Goal: Transaction & Acquisition: Purchase product/service

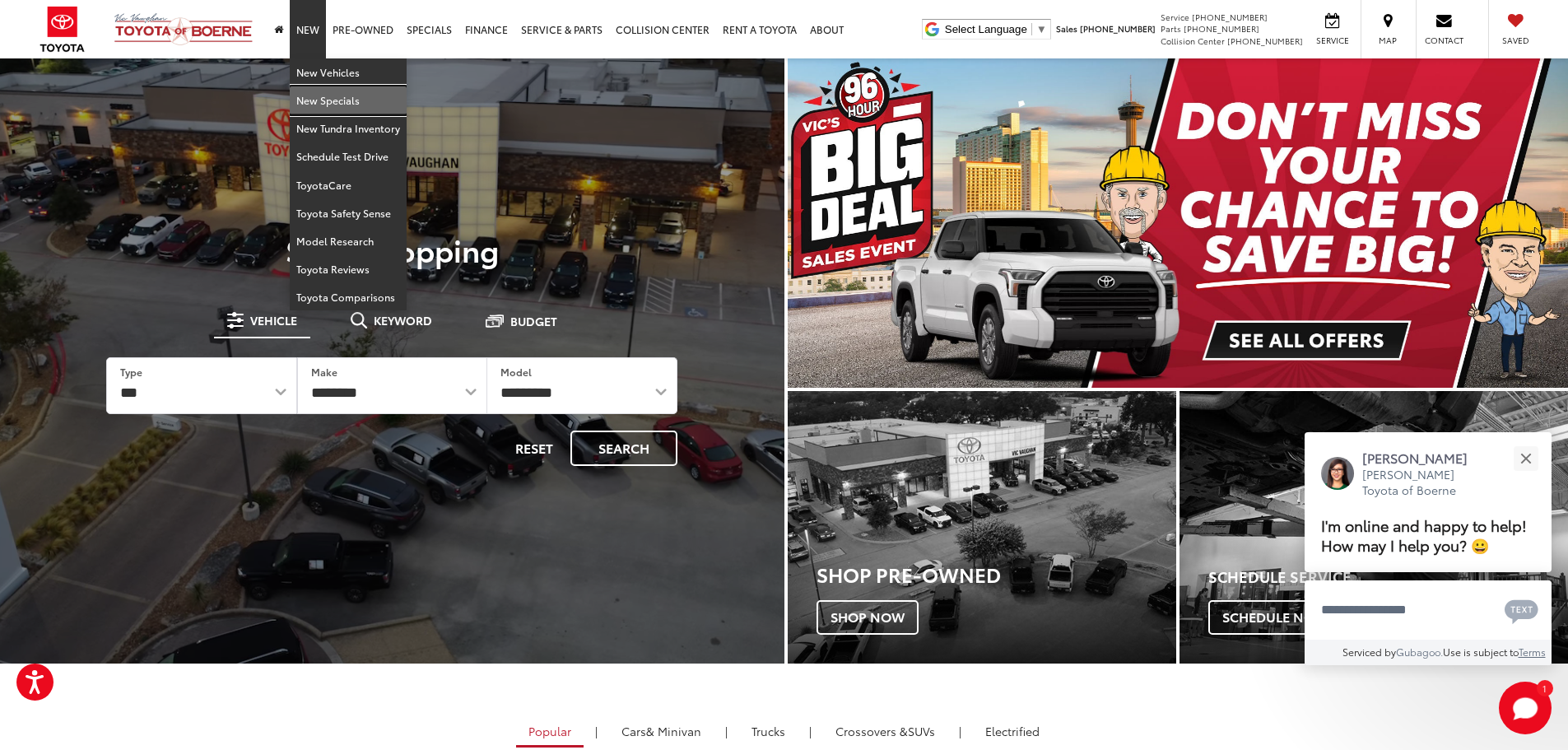
click at [325, 94] on link "New Specials" at bounding box center [348, 100] width 117 height 28
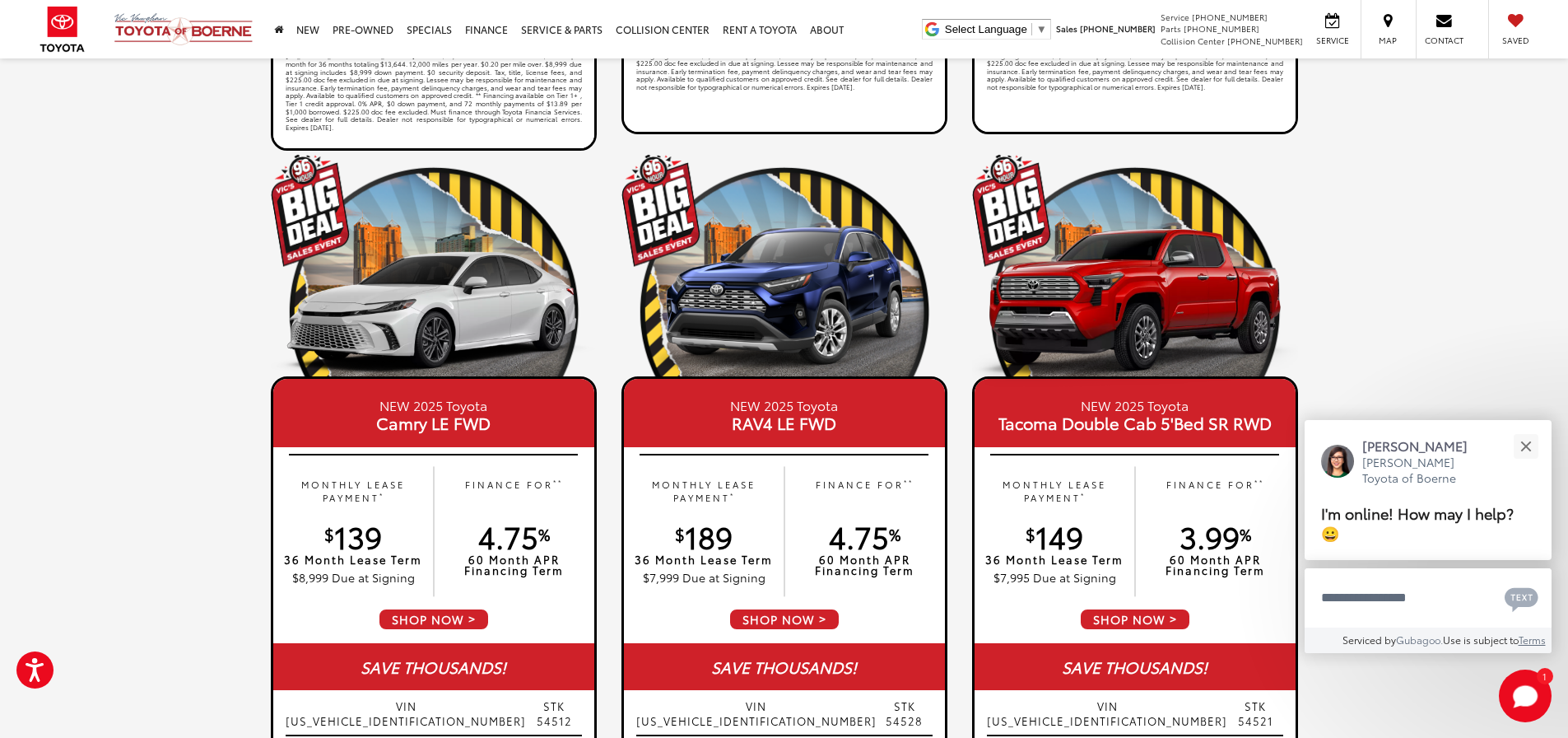
scroll to position [322, 0]
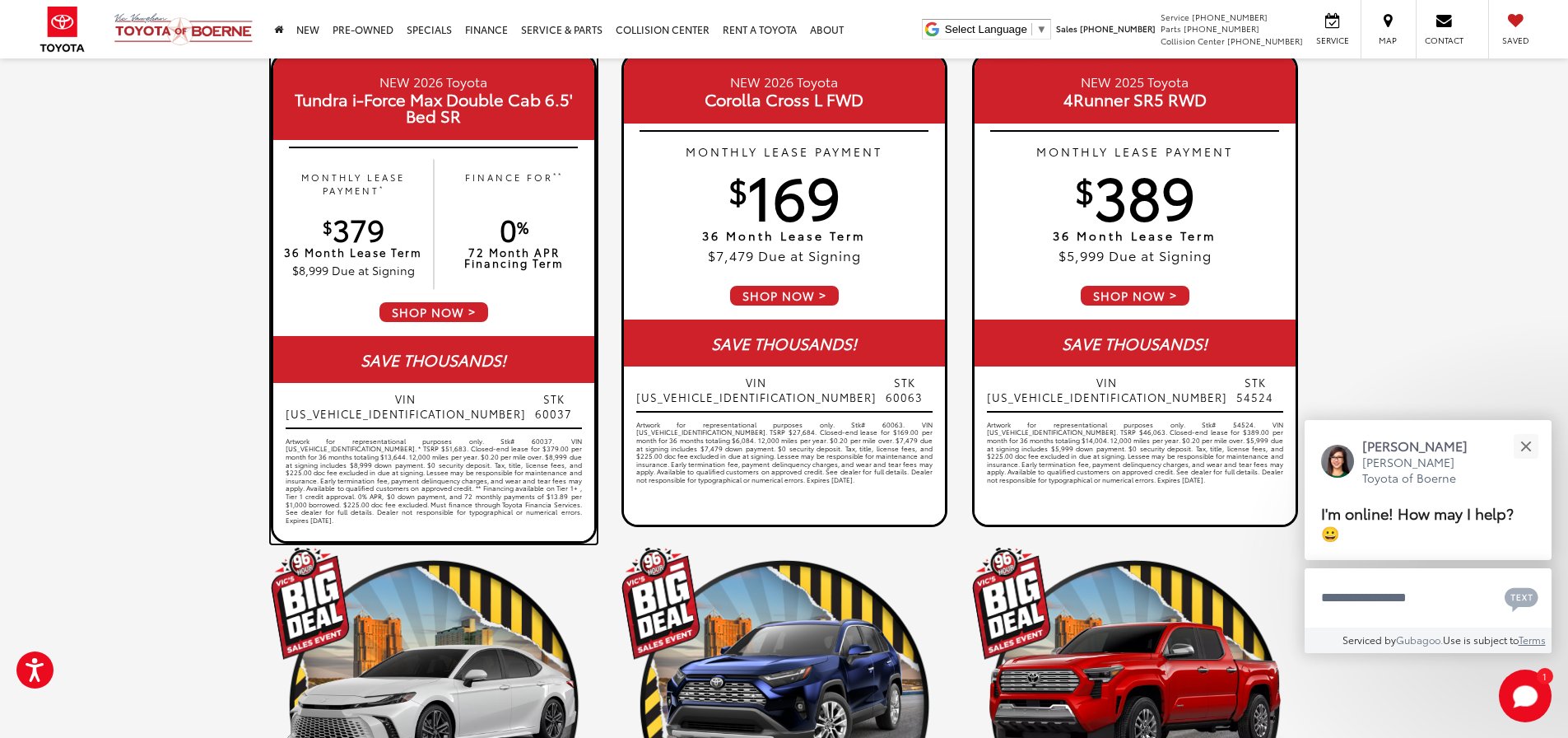
click at [468, 303] on span "SHOP NOW" at bounding box center [434, 313] width 112 height 23
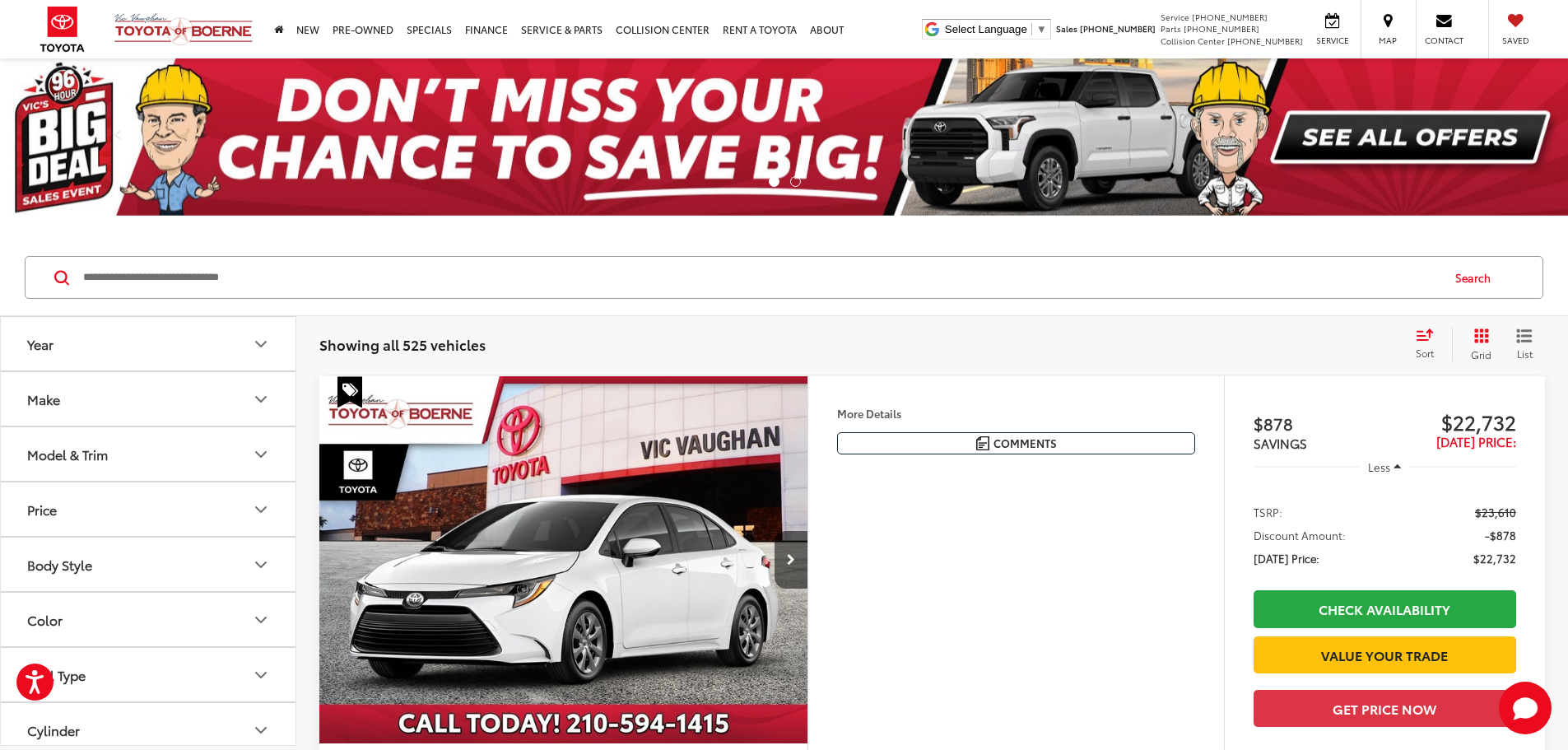
click at [136, 445] on button "Model & Trim" at bounding box center [149, 454] width 296 height 53
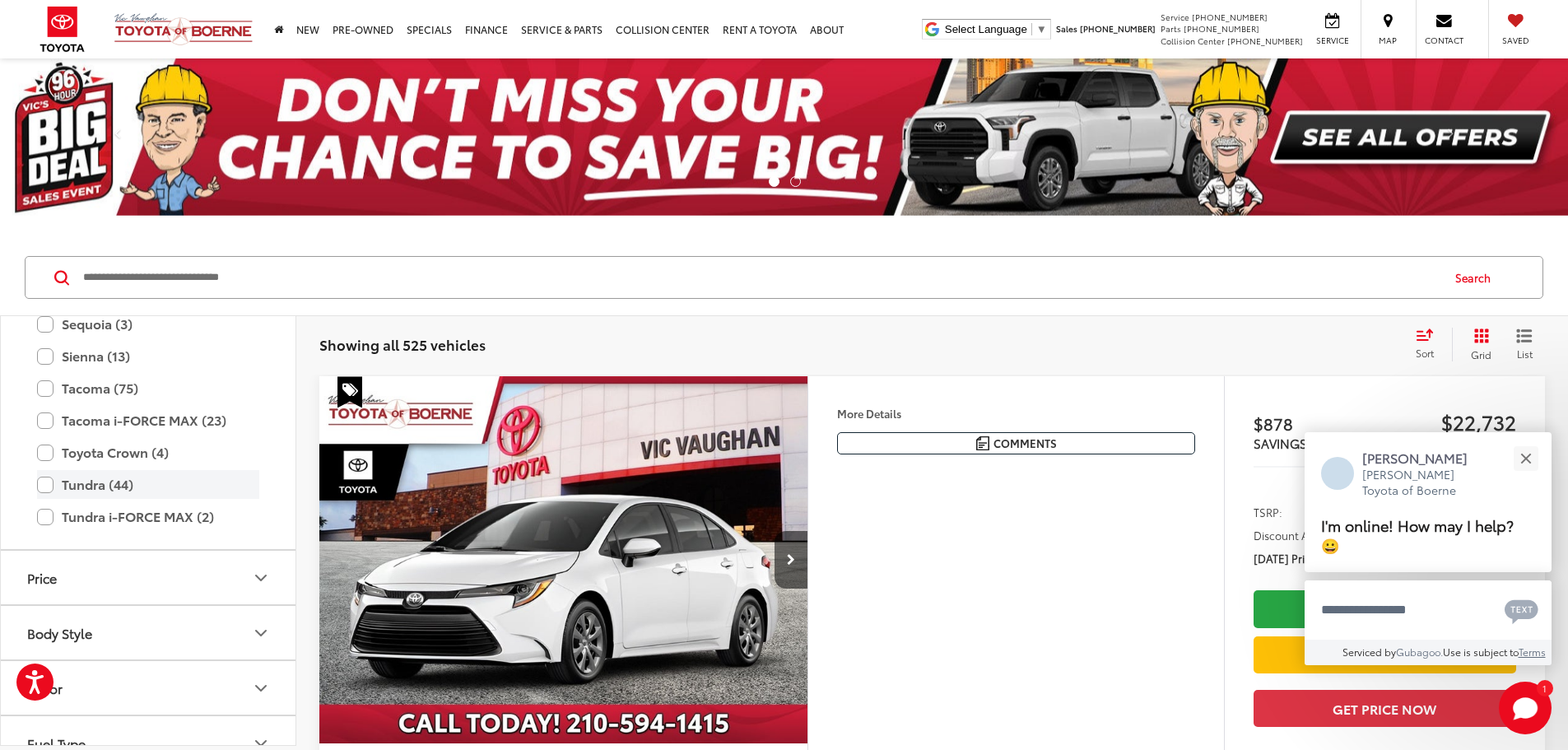
scroll to position [649, 0]
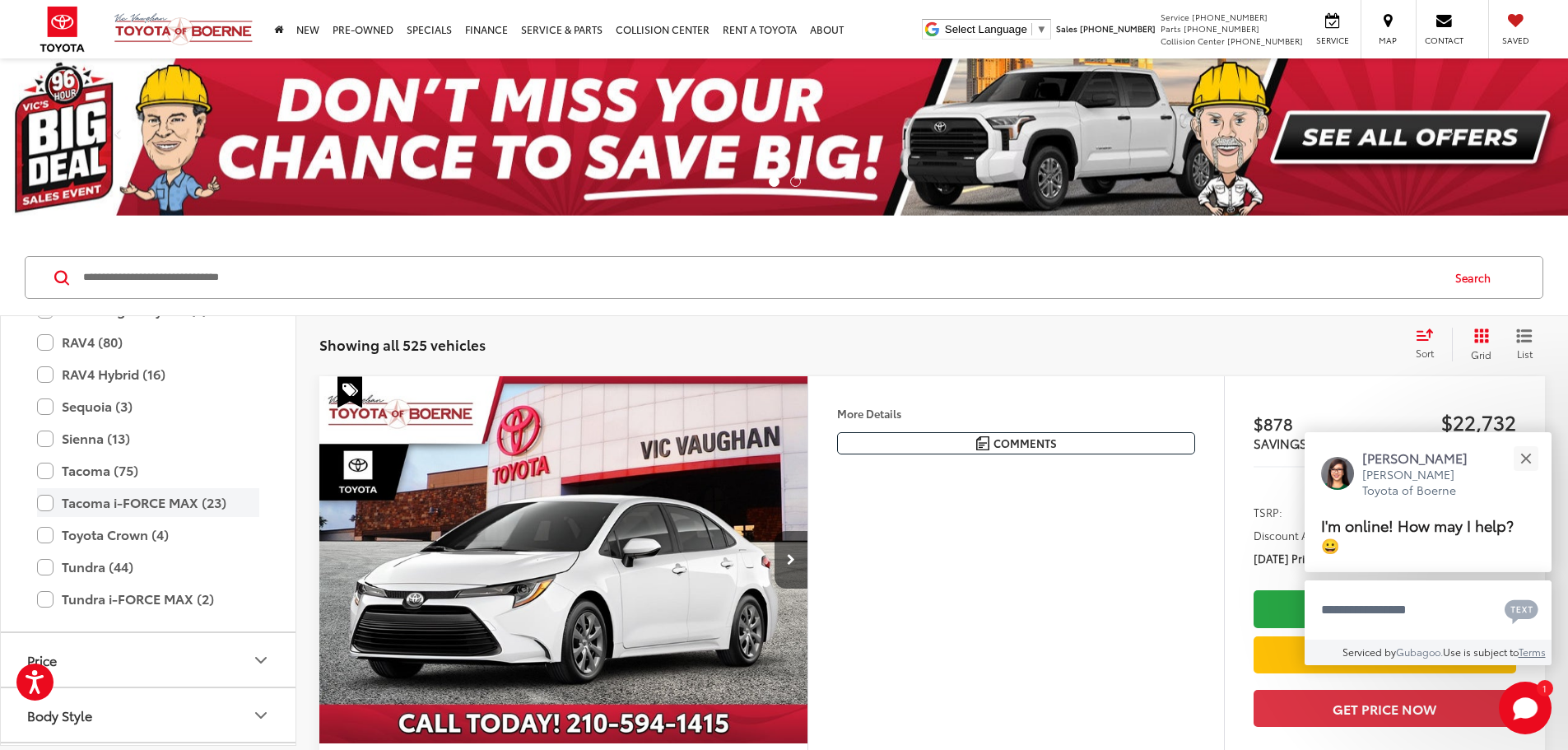
click at [43, 497] on label "Tacoma i-FORCE MAX (23)" at bounding box center [148, 502] width 222 height 29
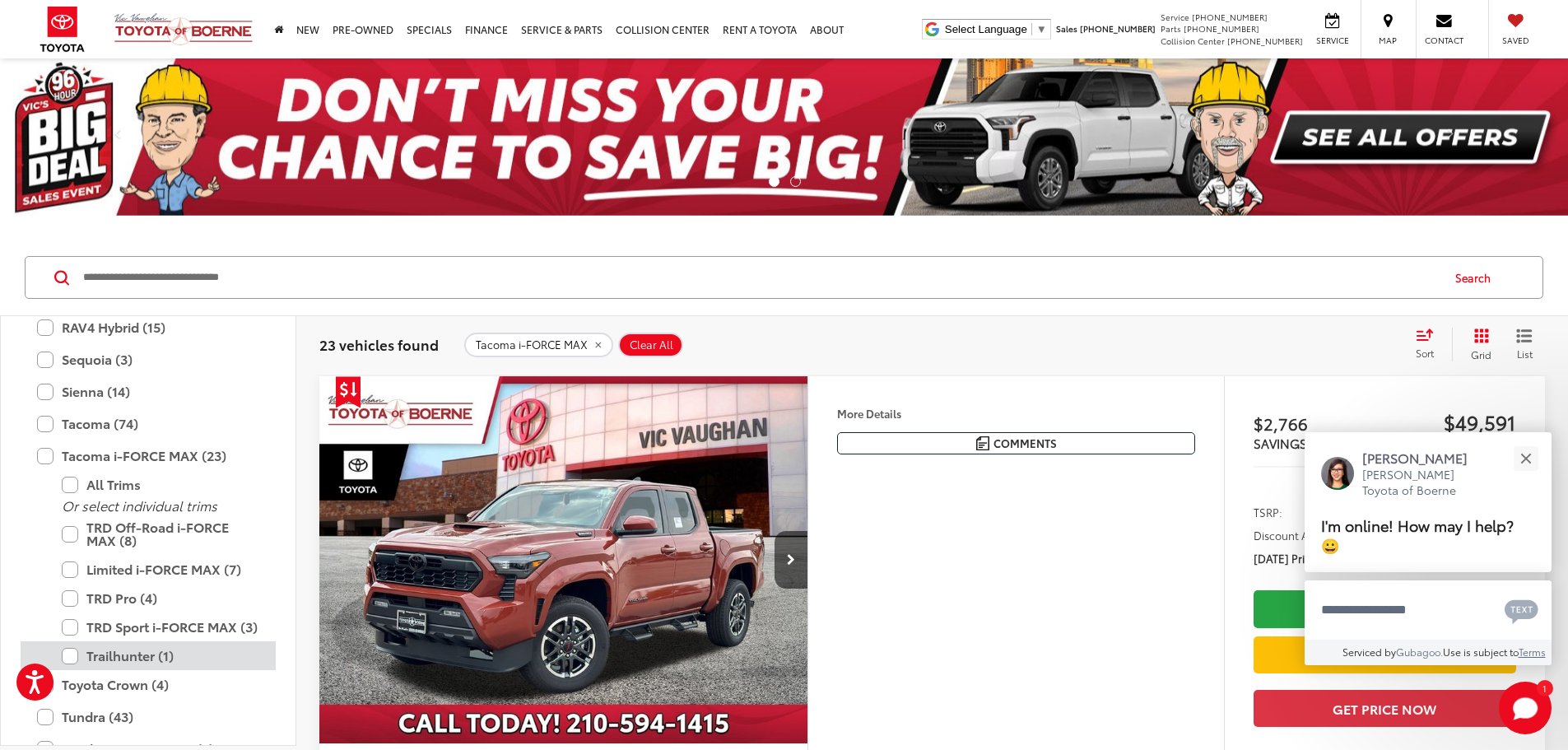
scroll to position [731, 0]
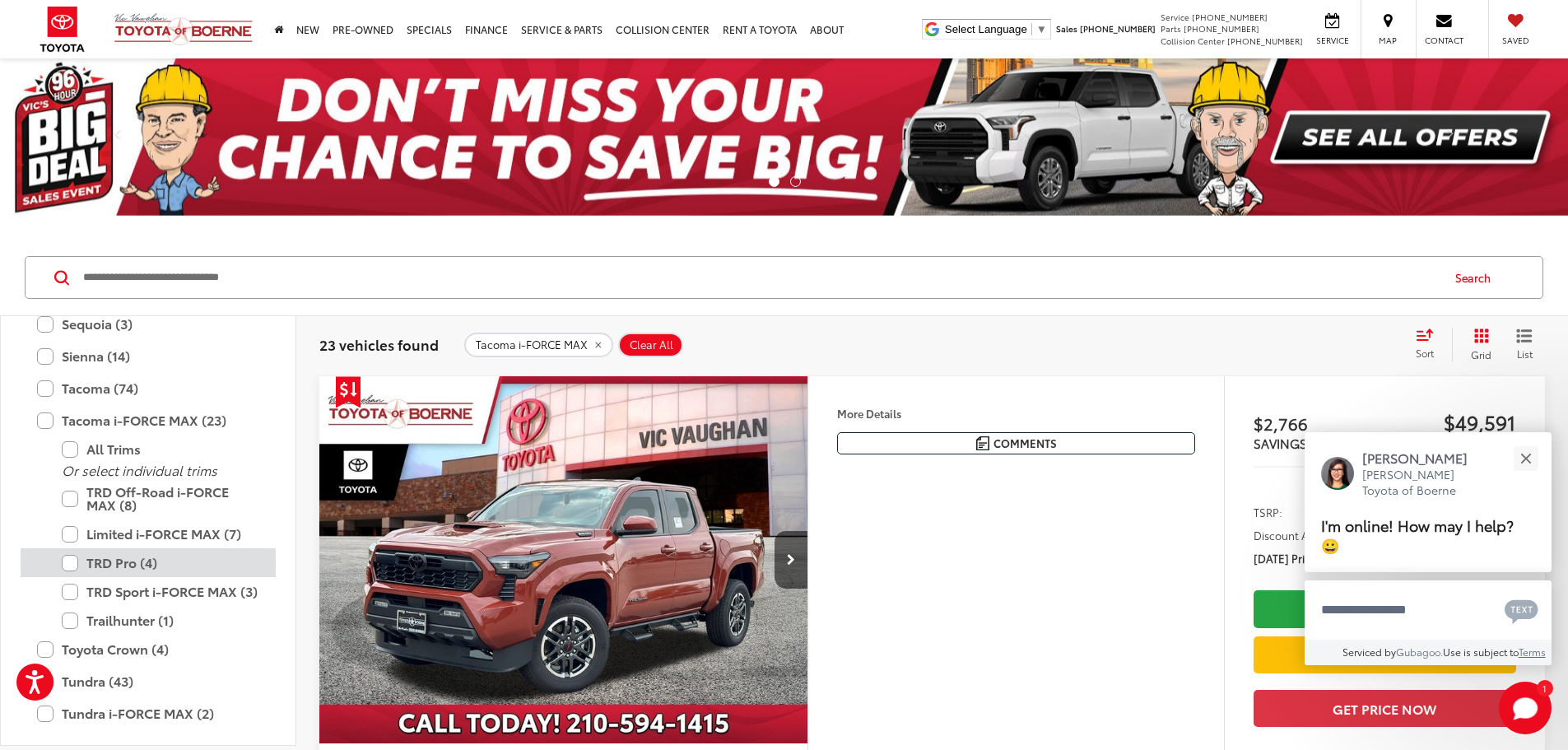
click at [60, 562] on div "TRD Pro (4)" at bounding box center [148, 563] width 256 height 29
click at [70, 569] on label "TRD Pro (4)" at bounding box center [160, 563] width 198 height 29
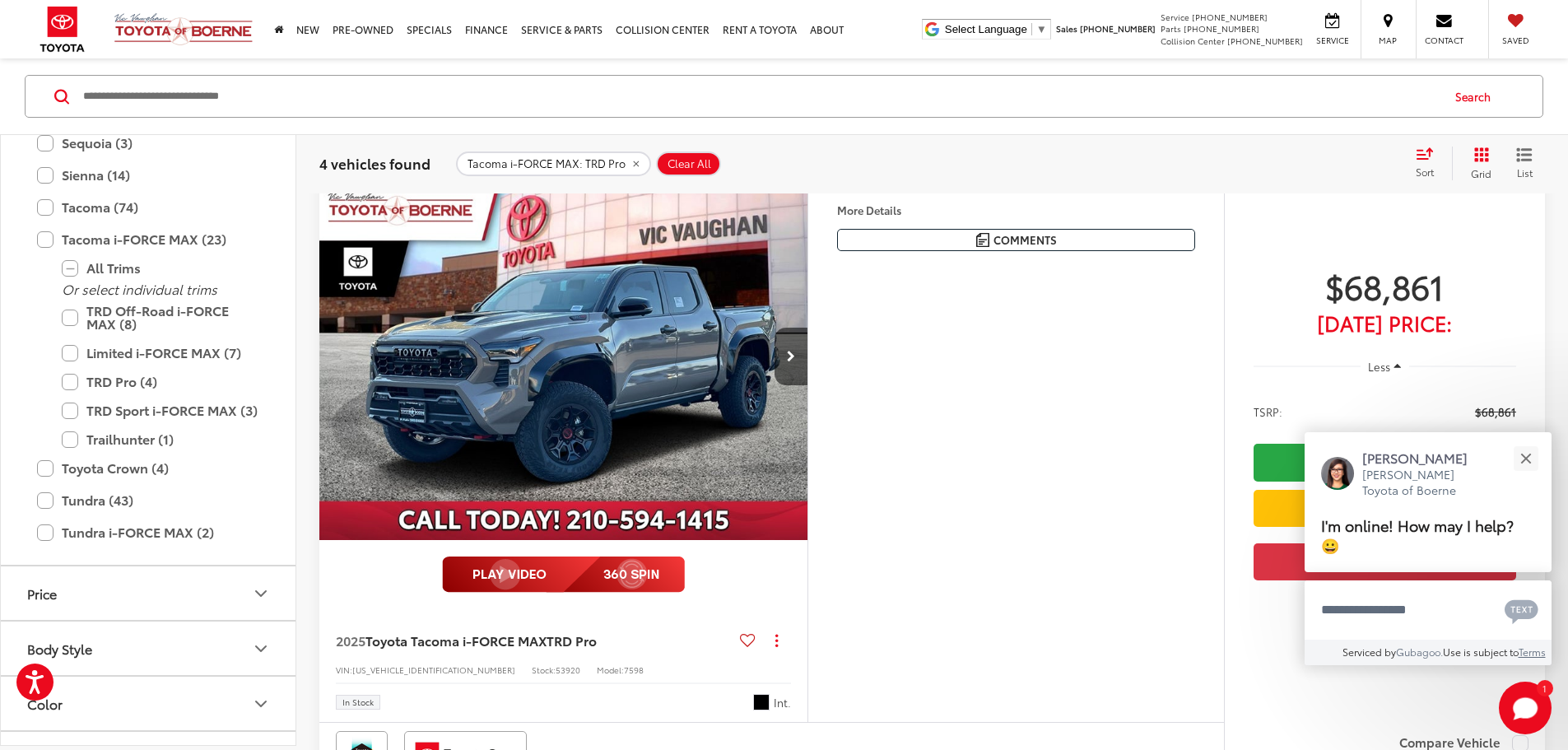
scroll to position [247, 0]
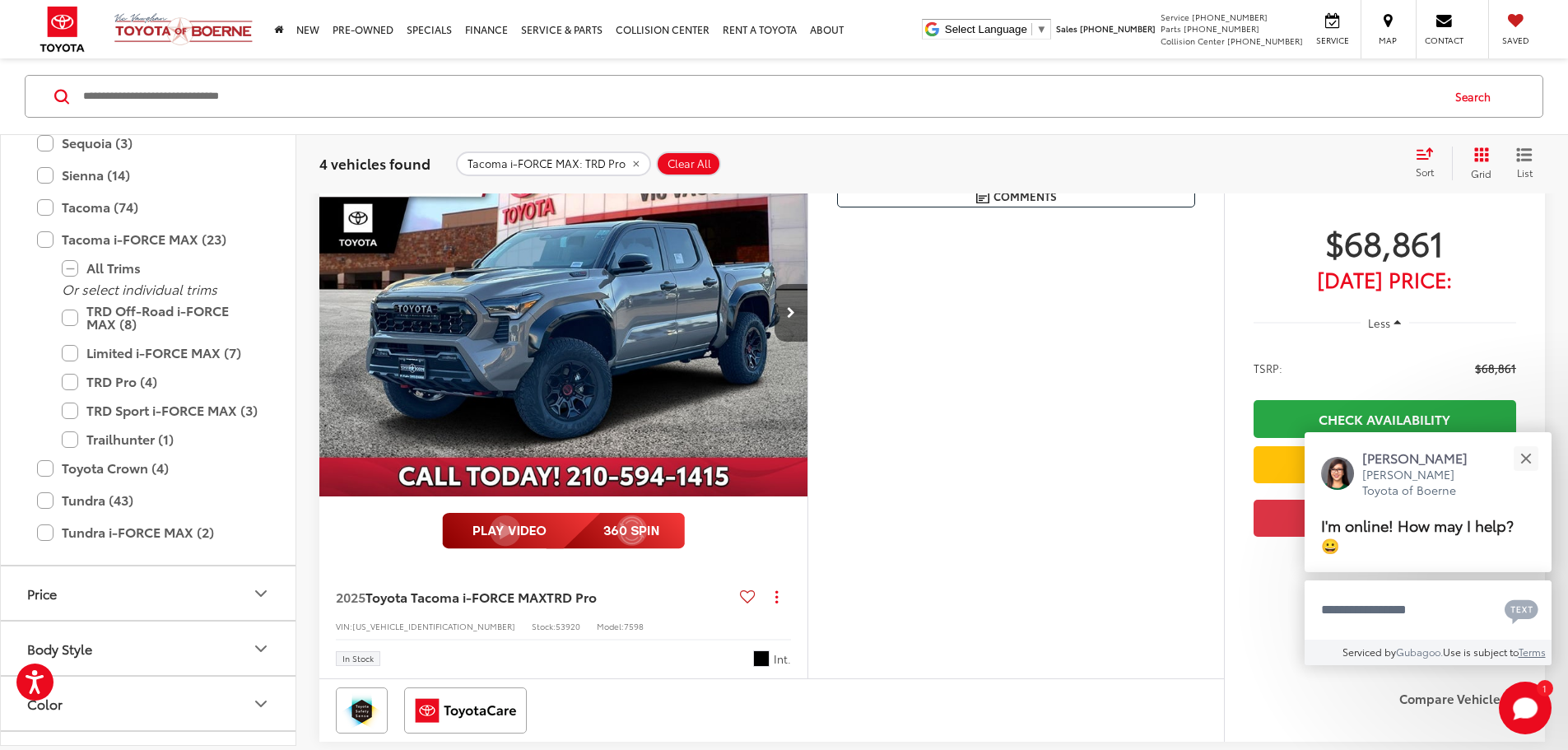
click at [807, 342] on button "Next image" at bounding box center [791, 313] width 33 height 58
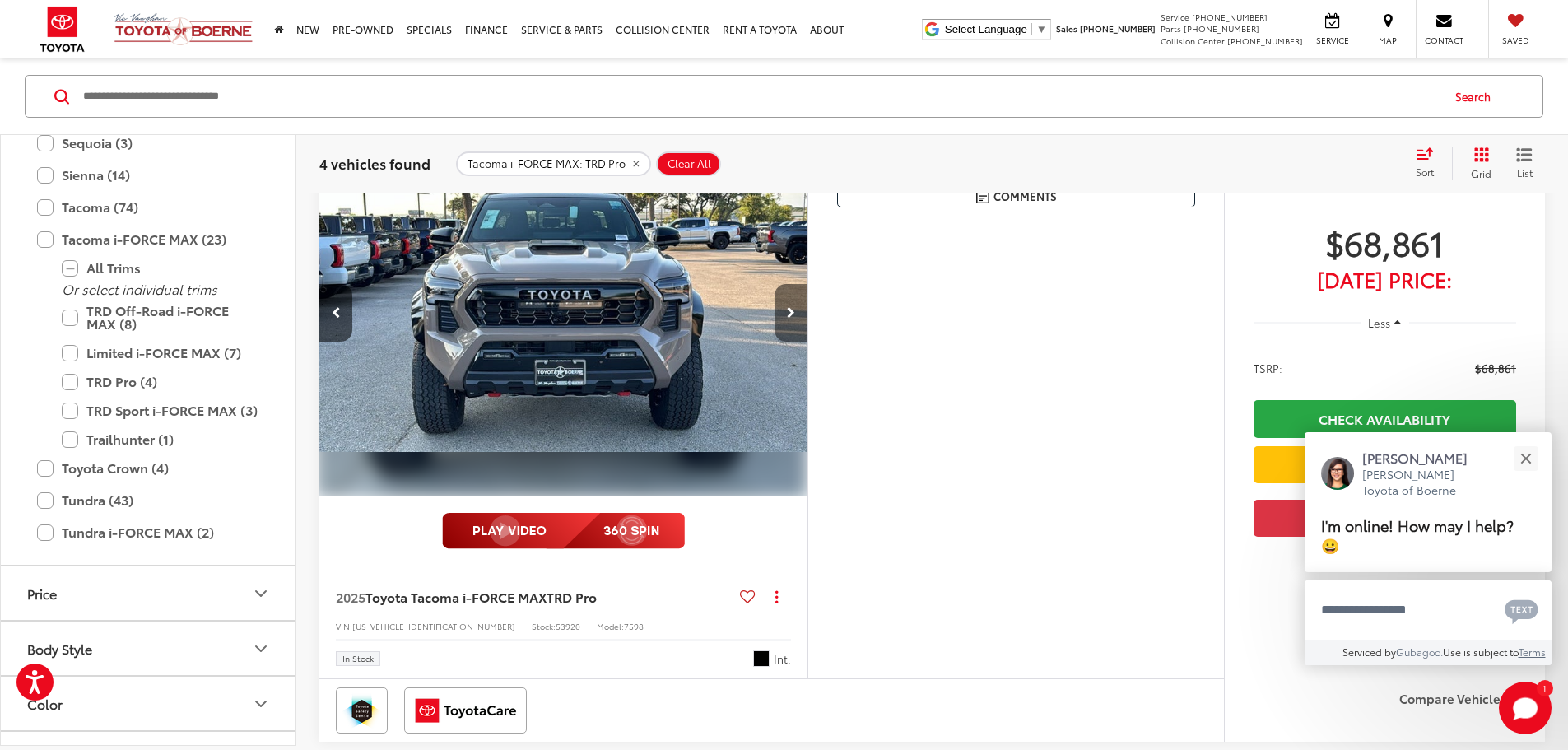
click at [807, 342] on button "Next image" at bounding box center [791, 313] width 33 height 58
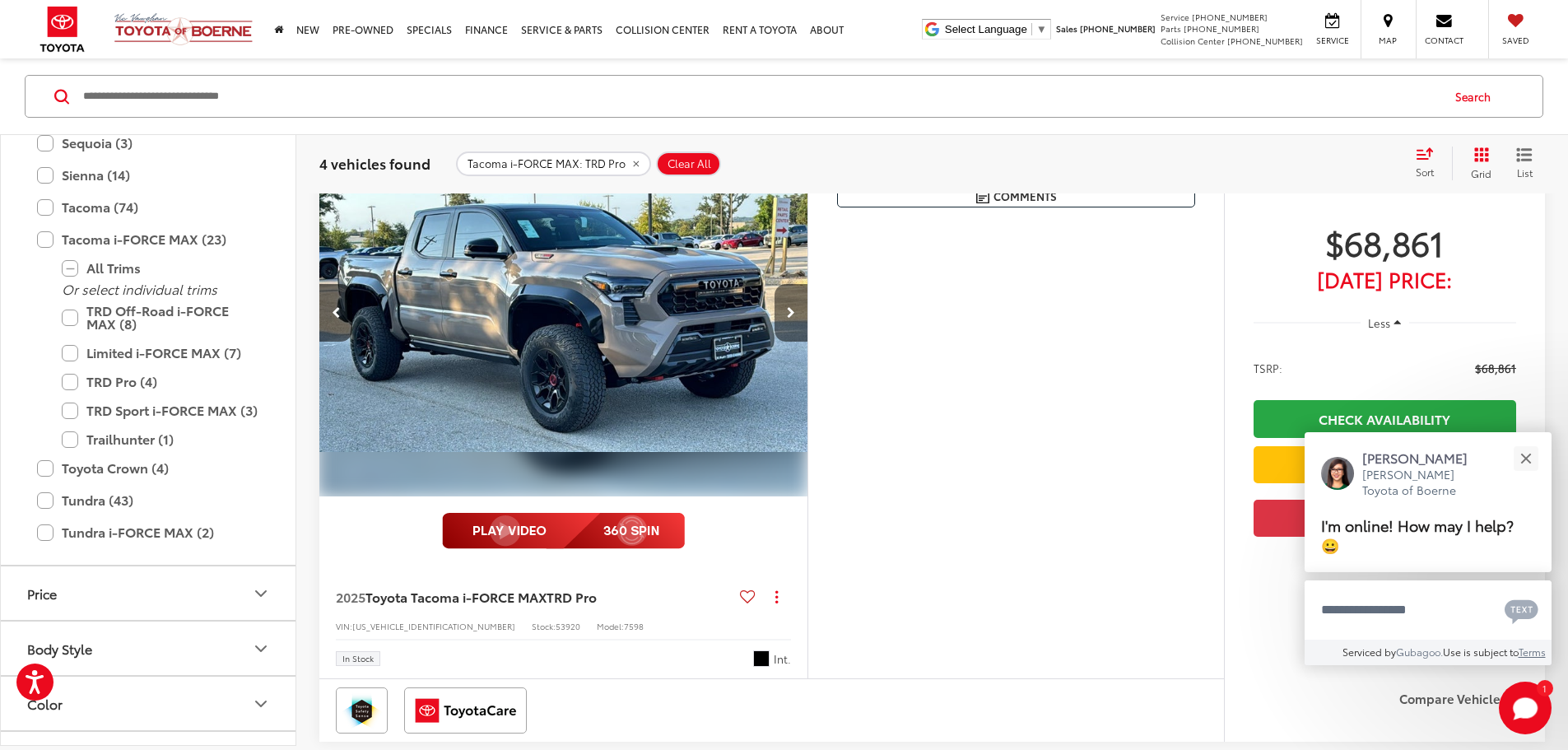
click at [807, 342] on button "Next image" at bounding box center [791, 313] width 33 height 58
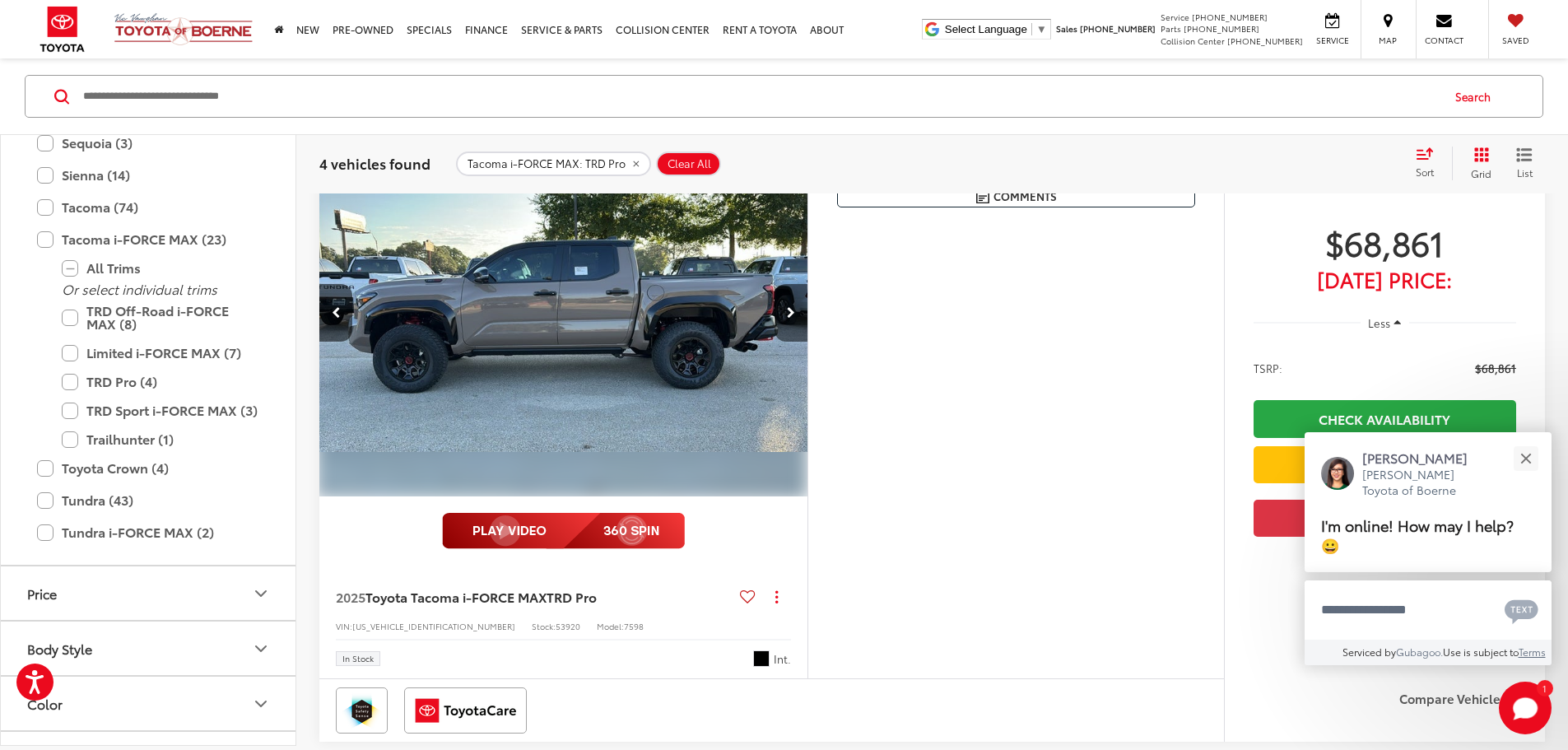
click at [807, 342] on button "Next image" at bounding box center [791, 313] width 33 height 58
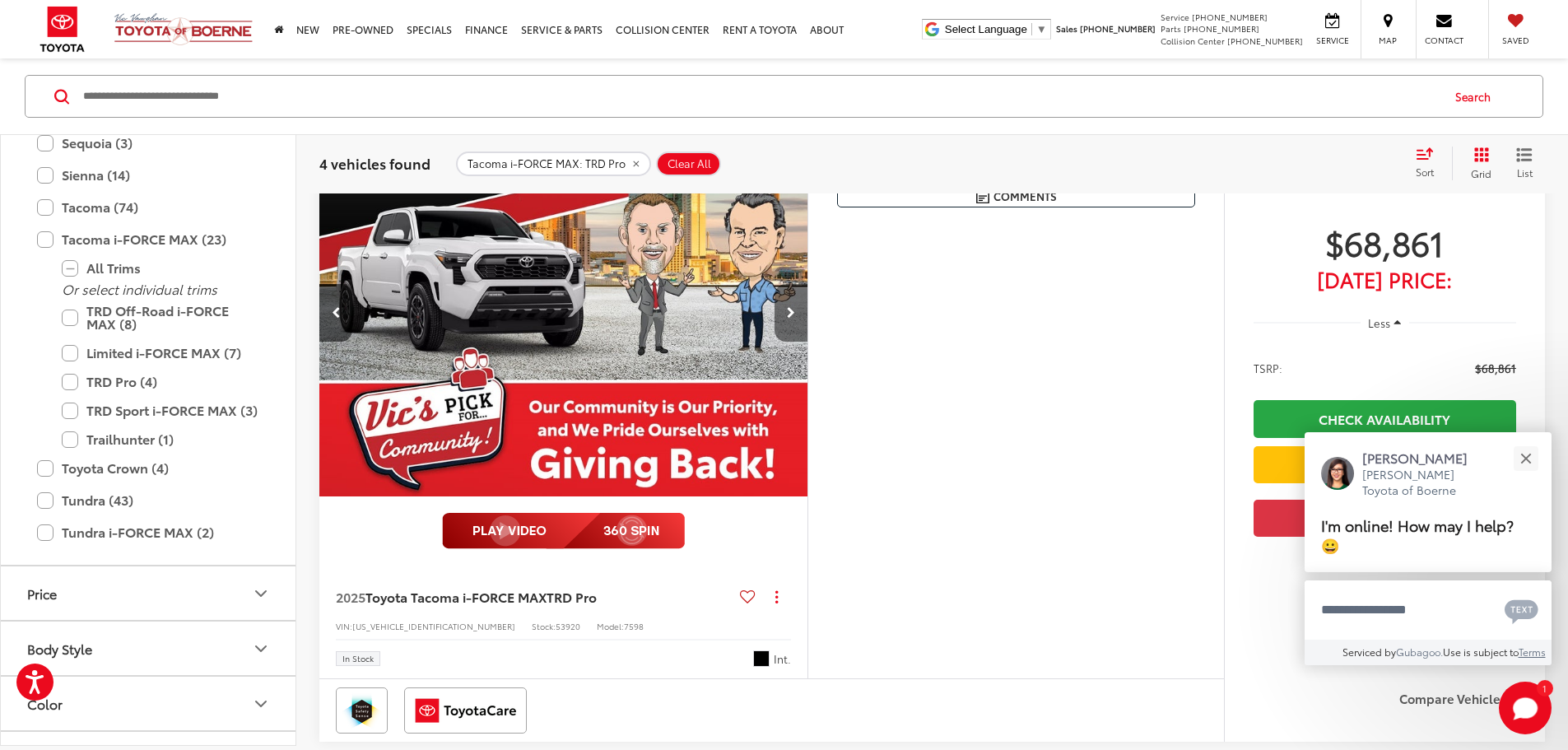
click at [807, 342] on button "Next image" at bounding box center [791, 313] width 33 height 58
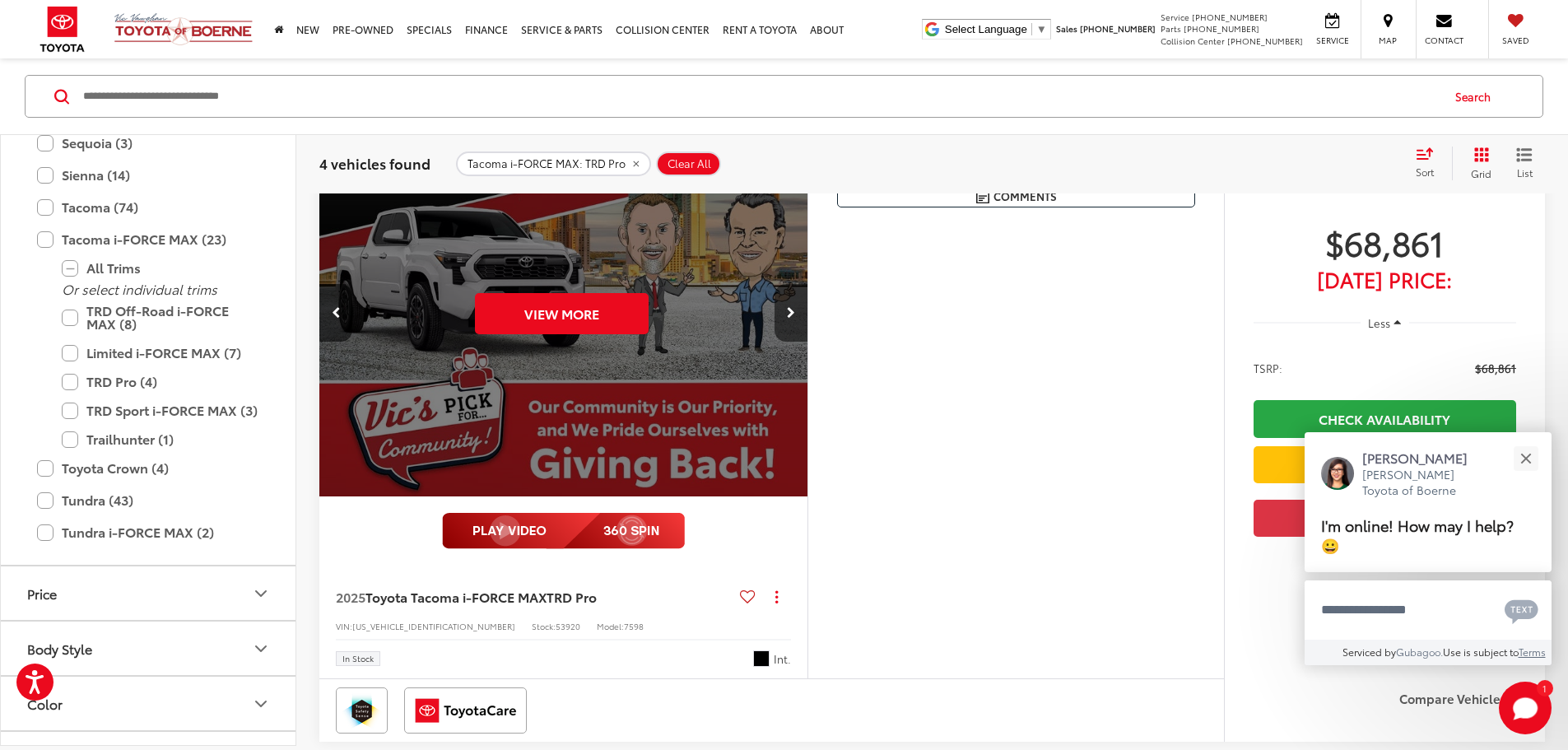
click at [807, 342] on button "Next image" at bounding box center [791, 313] width 33 height 58
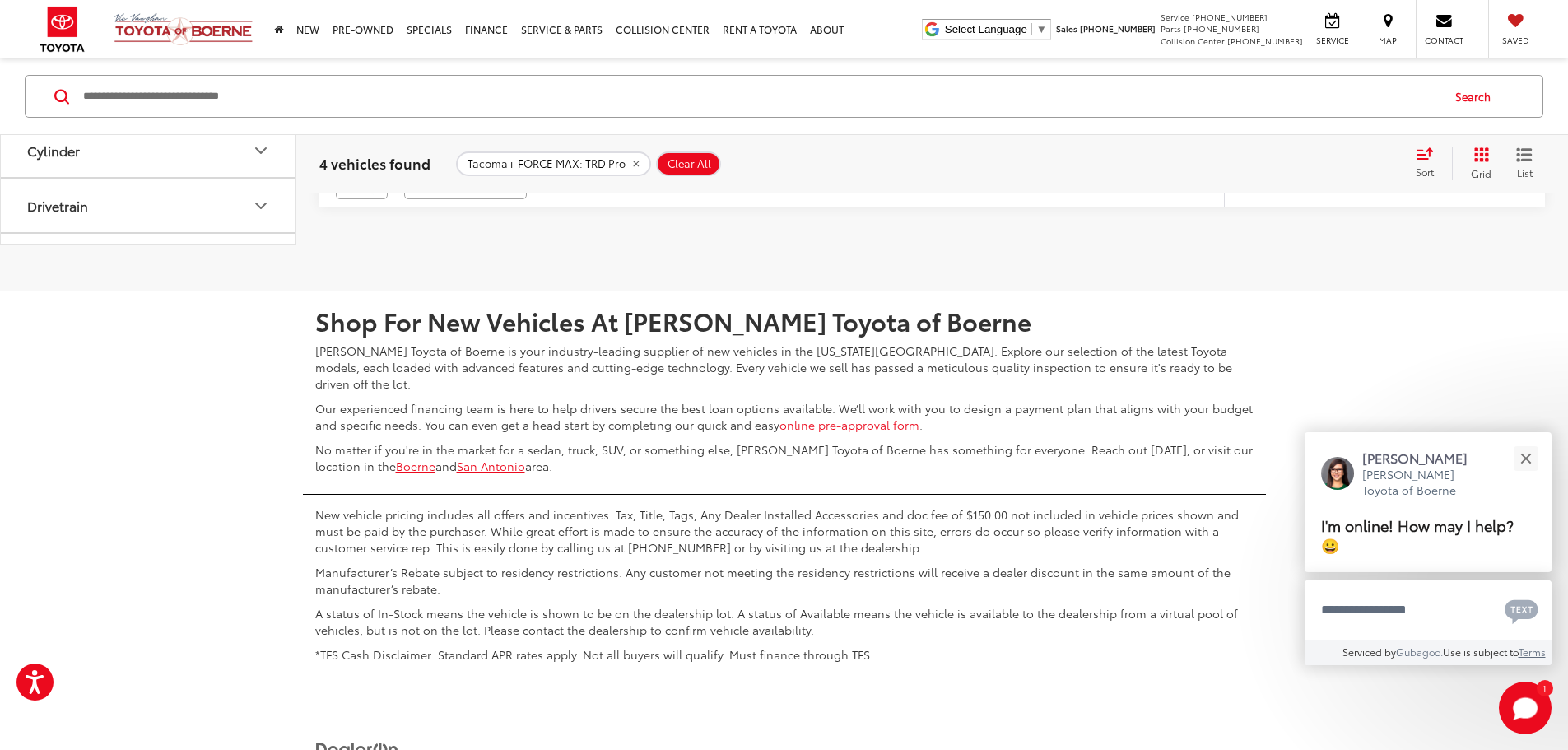
scroll to position [896, 0]
click at [170, 64] on button "Color" at bounding box center [149, 37] width 296 height 53
click at [198, 106] on button "Interior" at bounding box center [203, 85] width 111 height 42
click at [118, 91] on span "Exterior" at bounding box center [93, 84] width 68 height 14
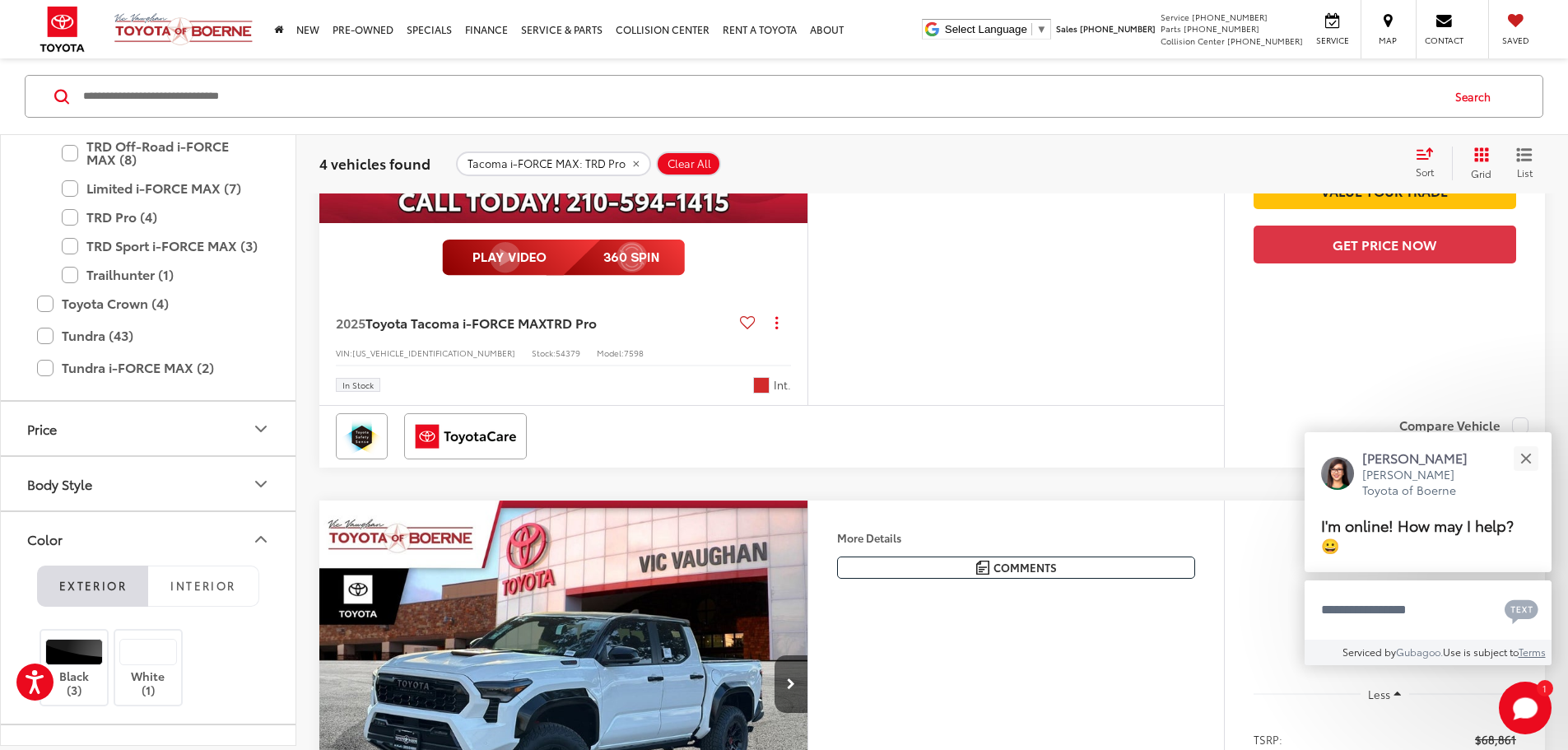
scroll to position [1894, 0]
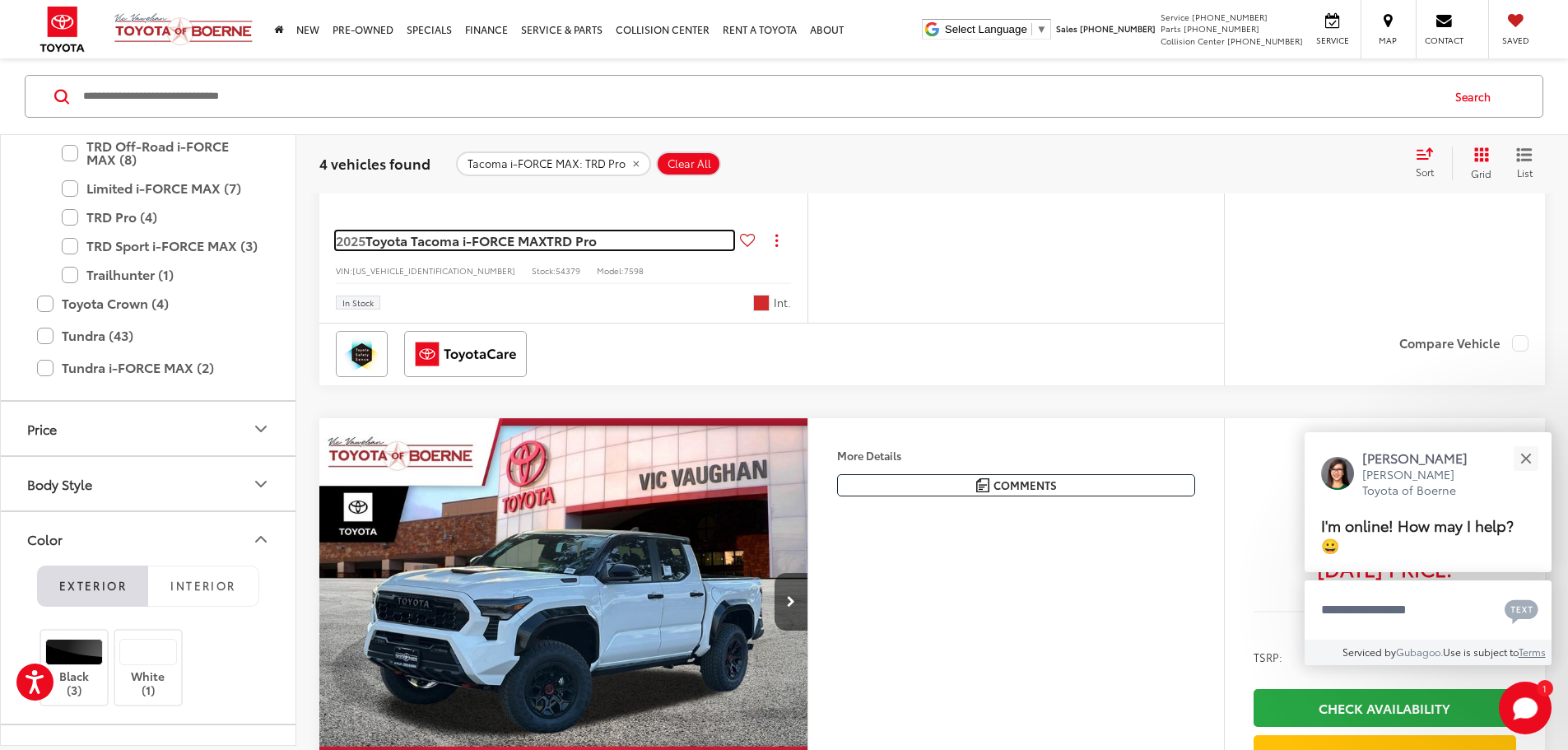
click at [460, 249] on span "Toyota Tacoma i-FORCE MAX" at bounding box center [456, 239] width 181 height 19
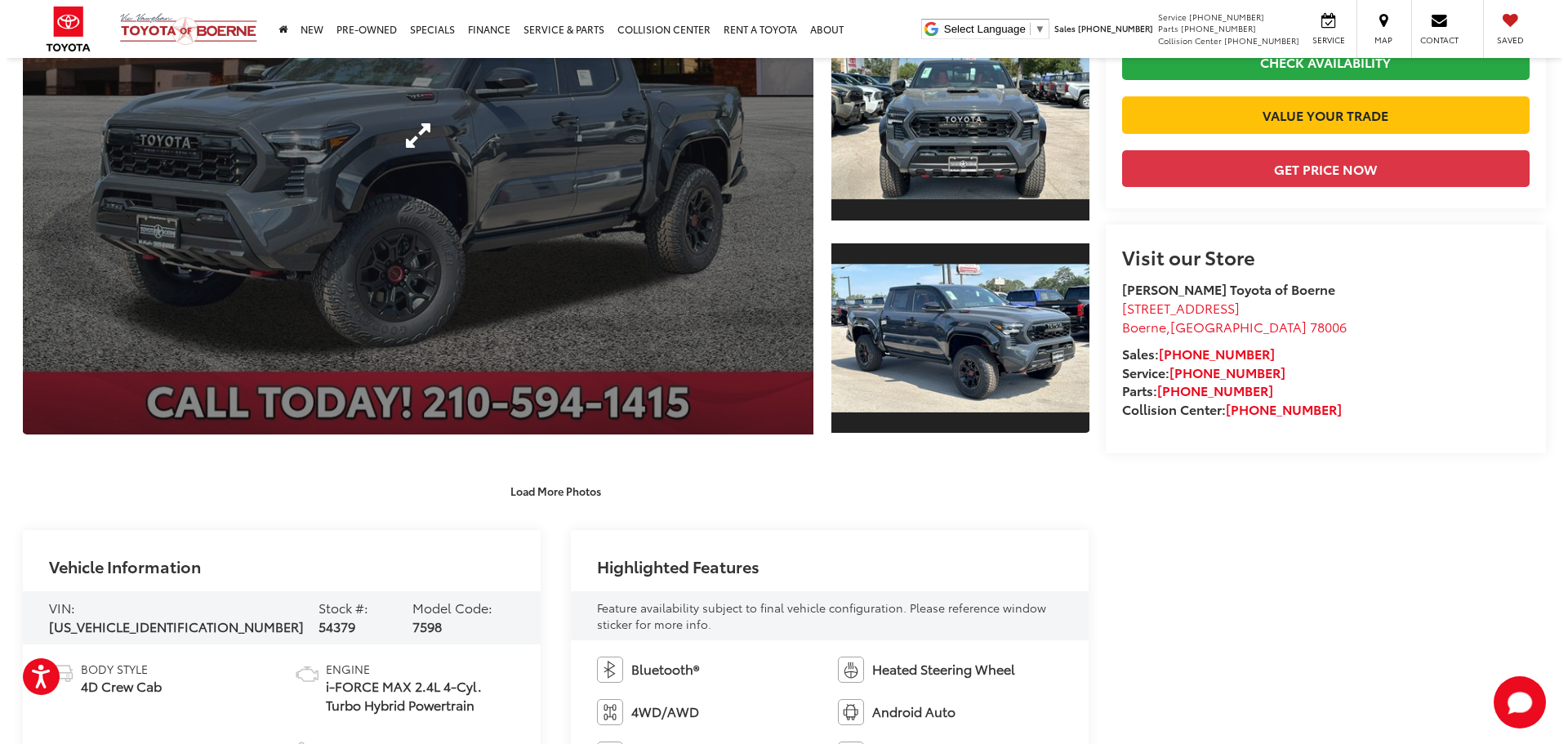
scroll to position [163, 0]
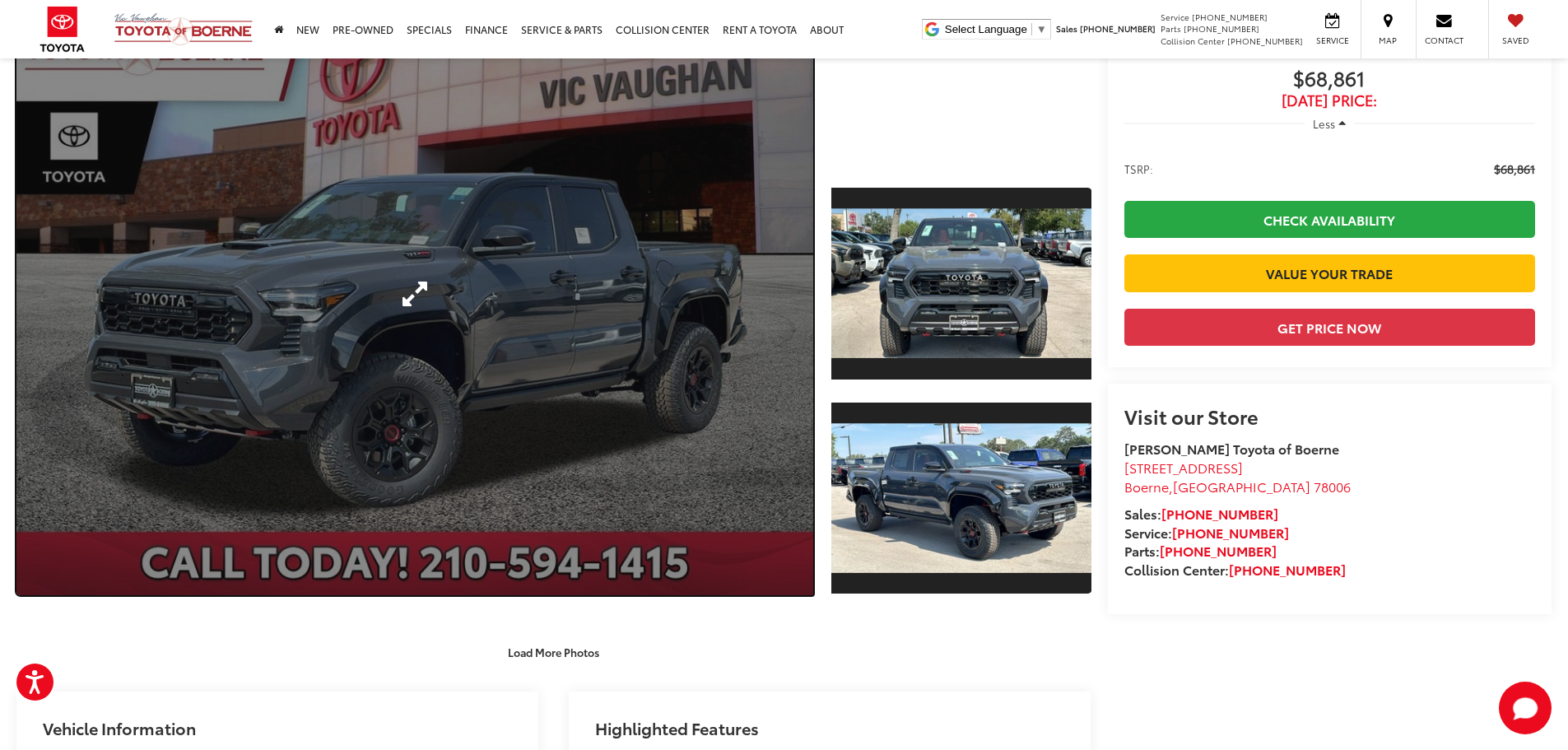
click at [451, 382] on link "Expand Photo 0" at bounding box center [415, 294] width 797 height 603
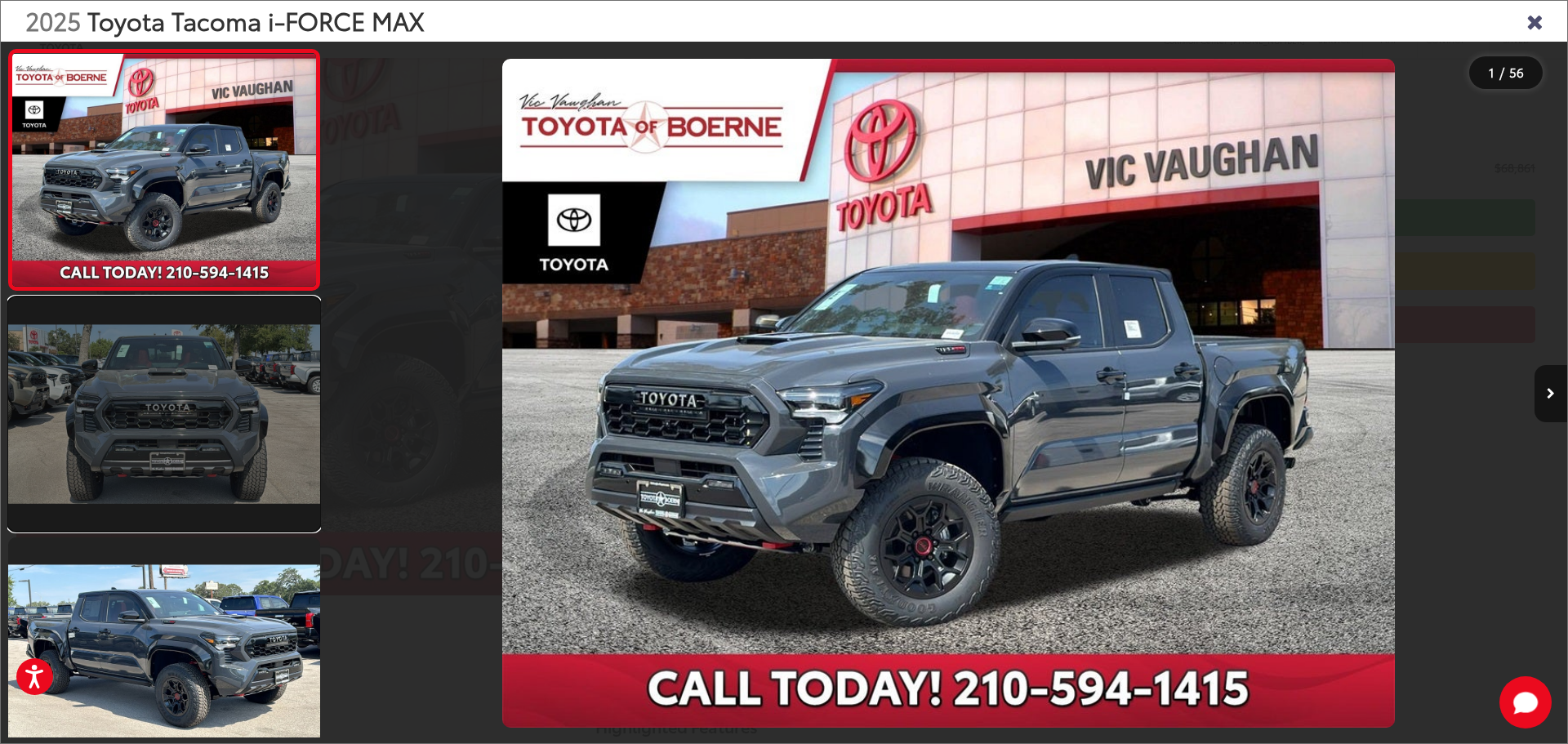
click at [310, 409] on link at bounding box center [164, 414] width 312 height 234
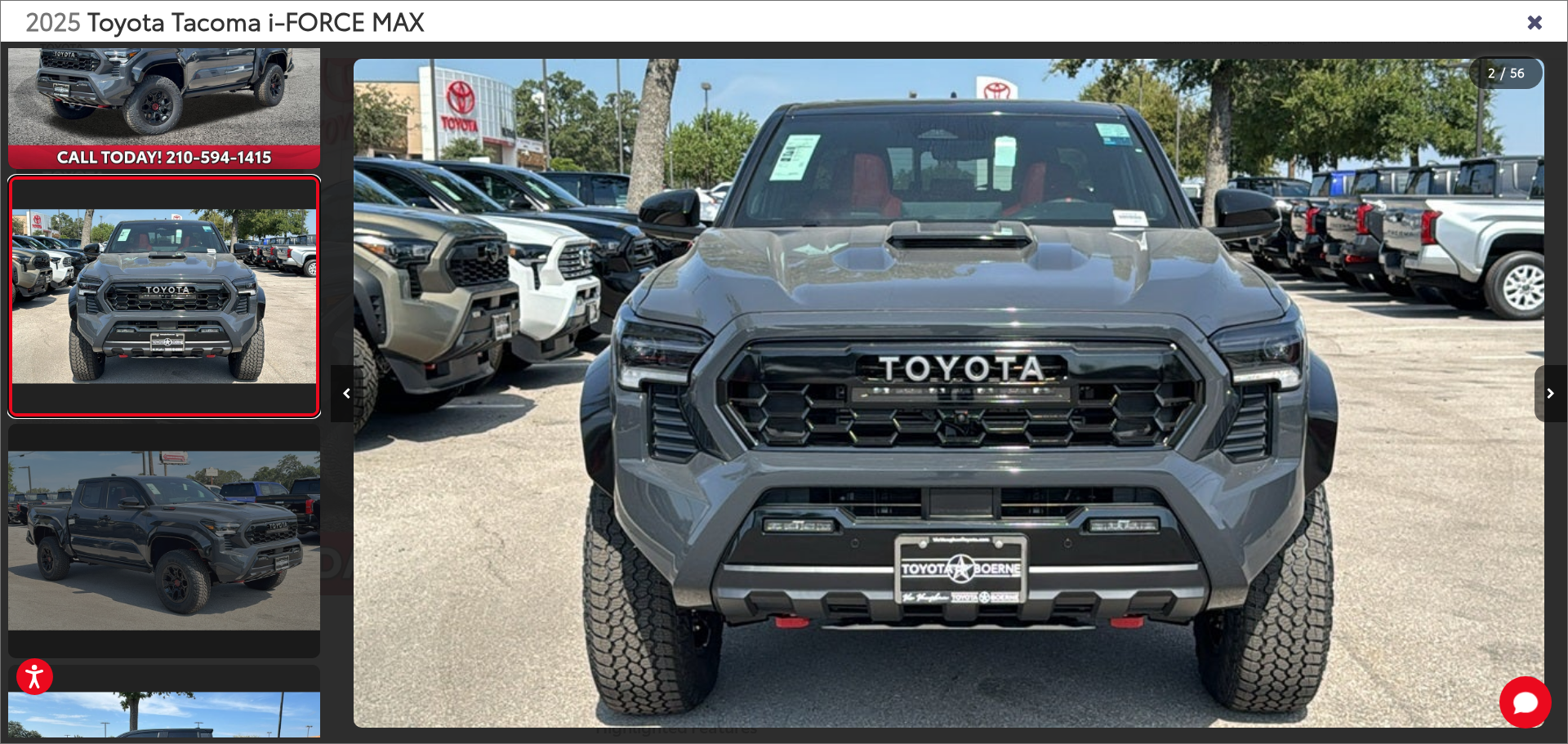
scroll to position [228, 0]
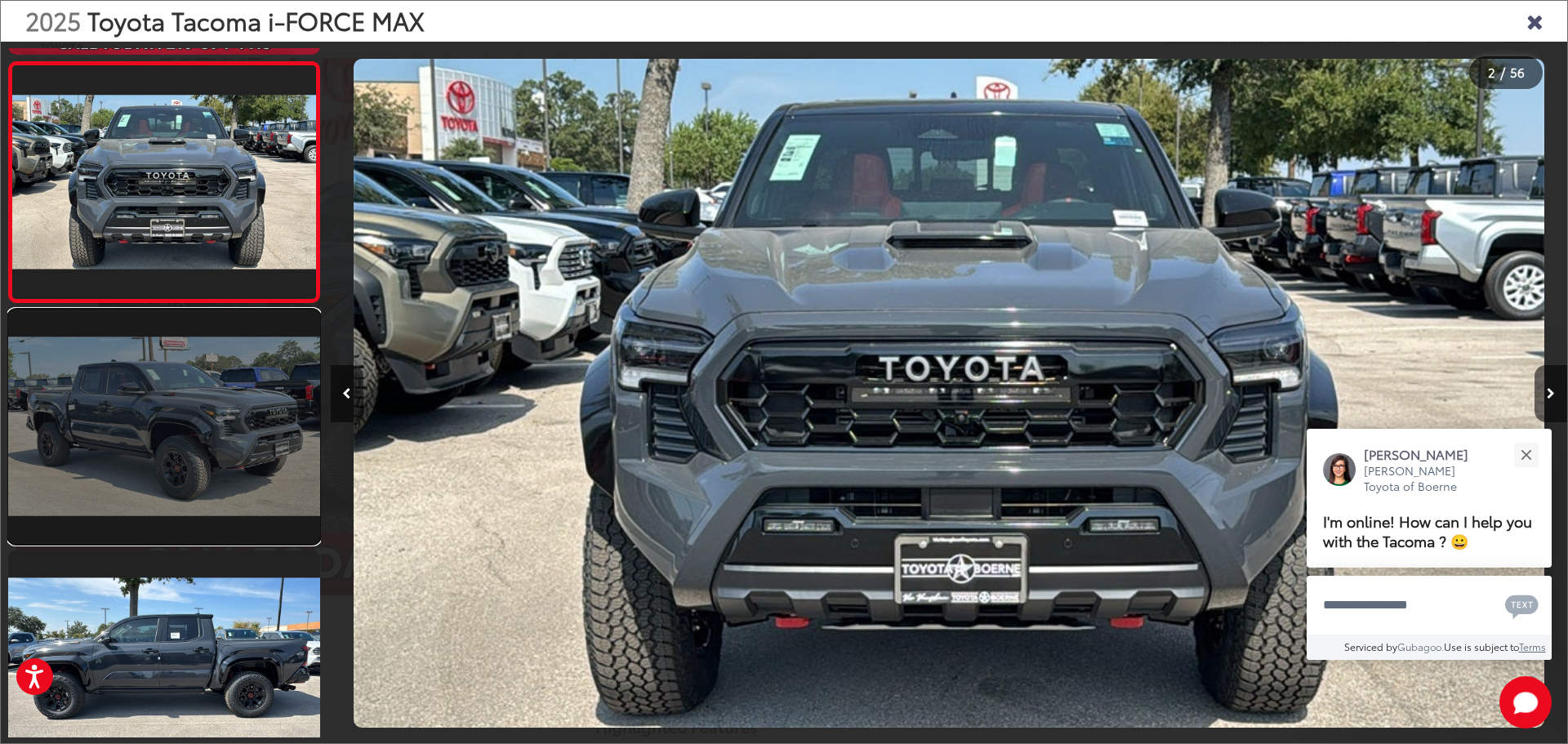
click at [258, 395] on link at bounding box center [164, 426] width 312 height 234
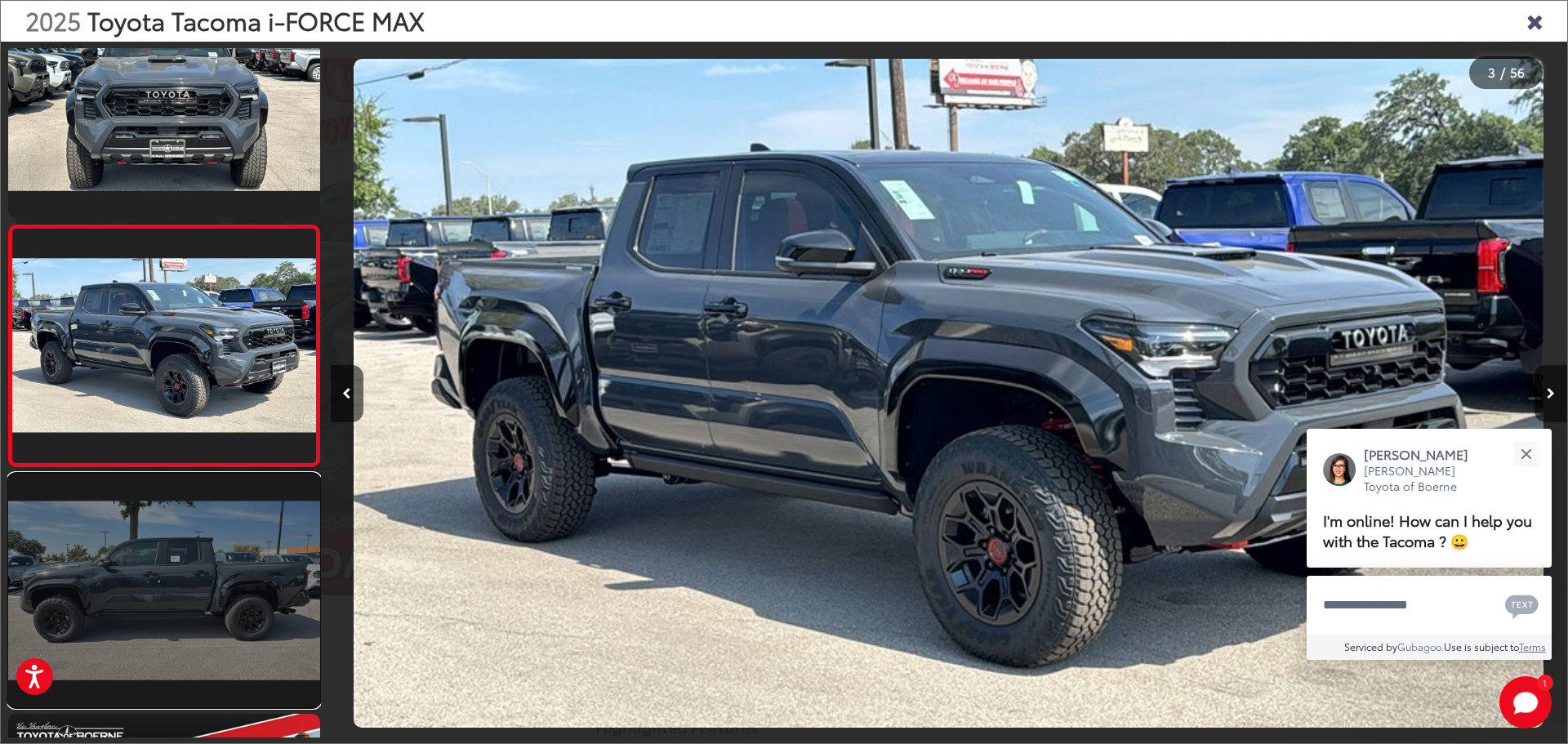
click at [226, 550] on link at bounding box center [164, 591] width 312 height 234
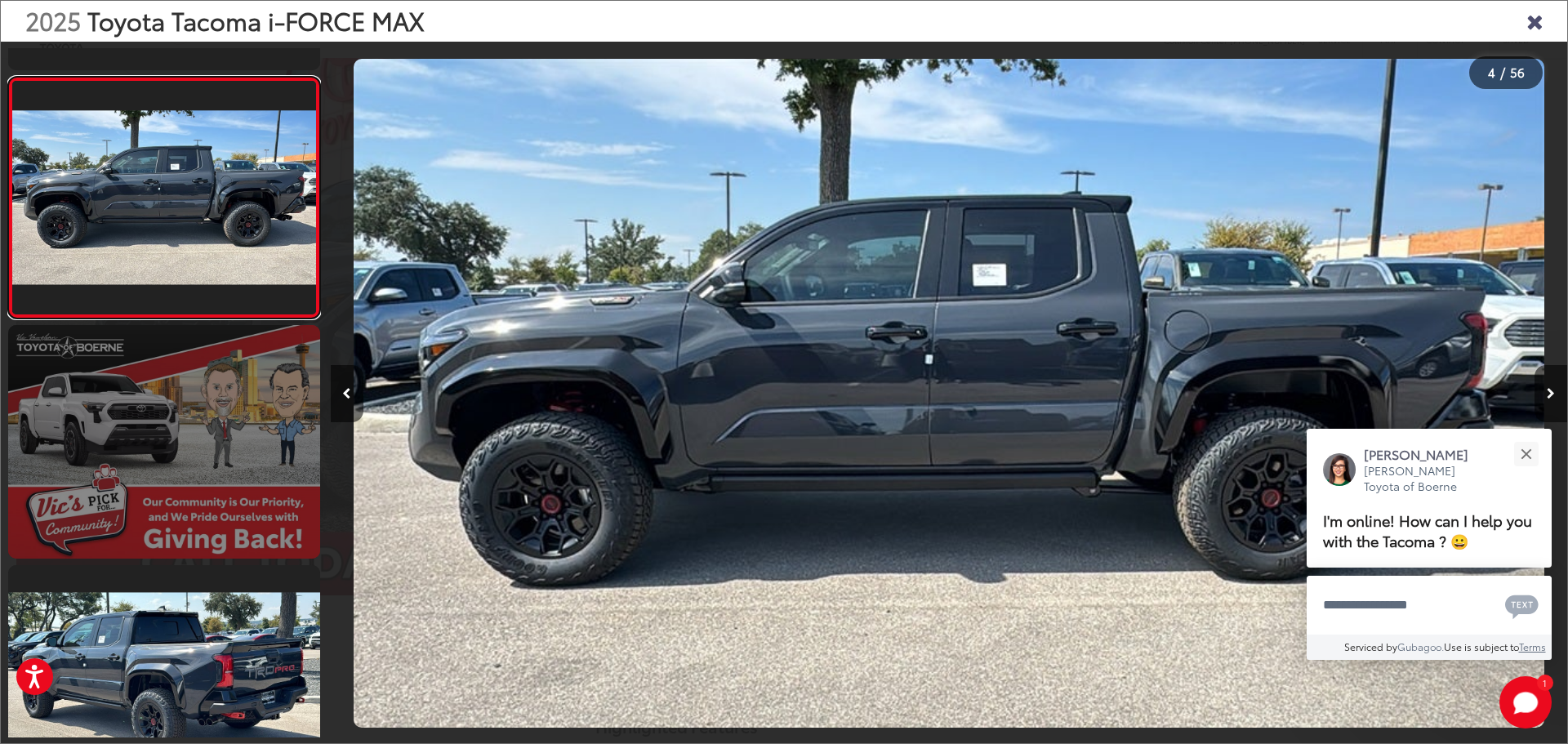
scroll to position [709, 0]
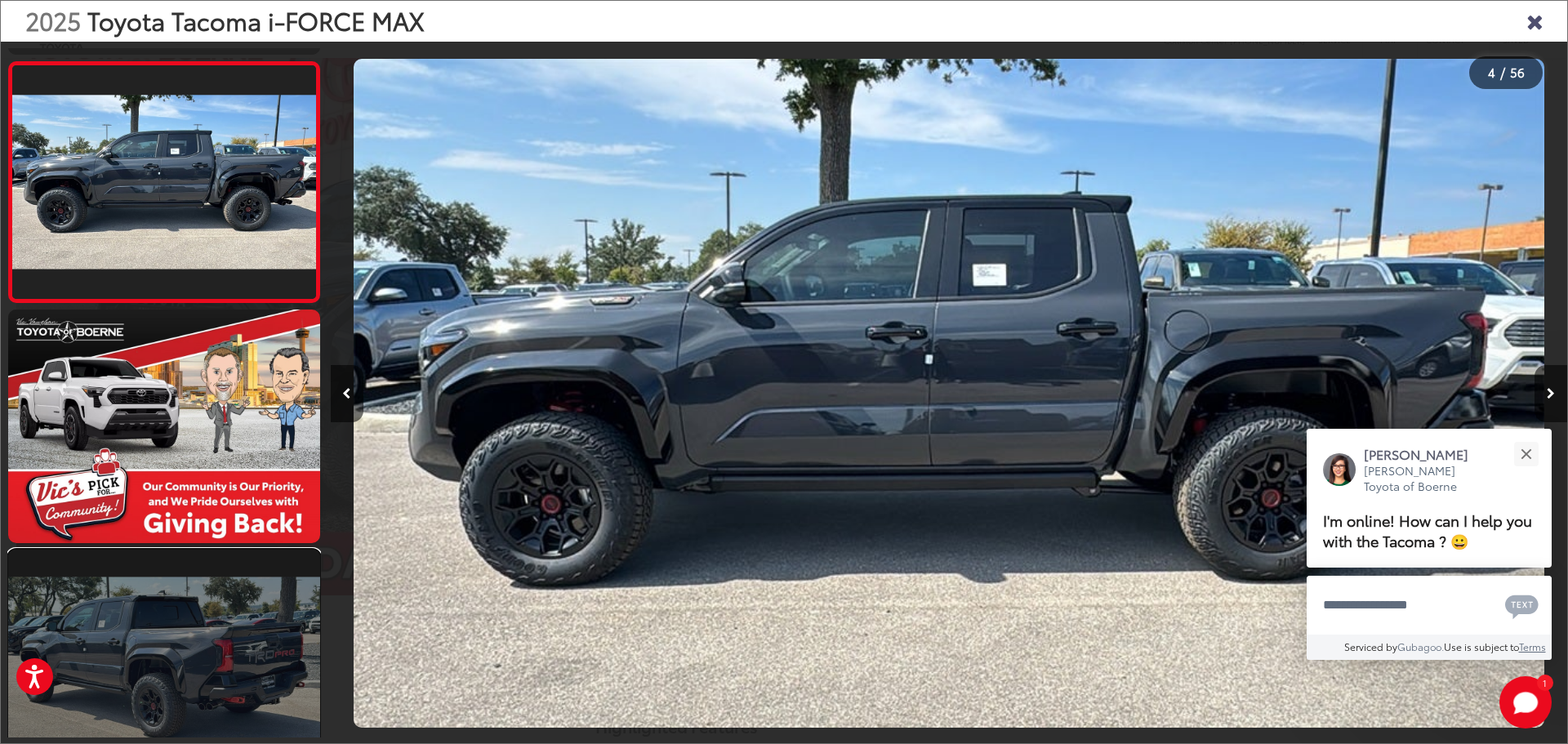
click at [250, 618] on link at bounding box center [164, 666] width 312 height 234
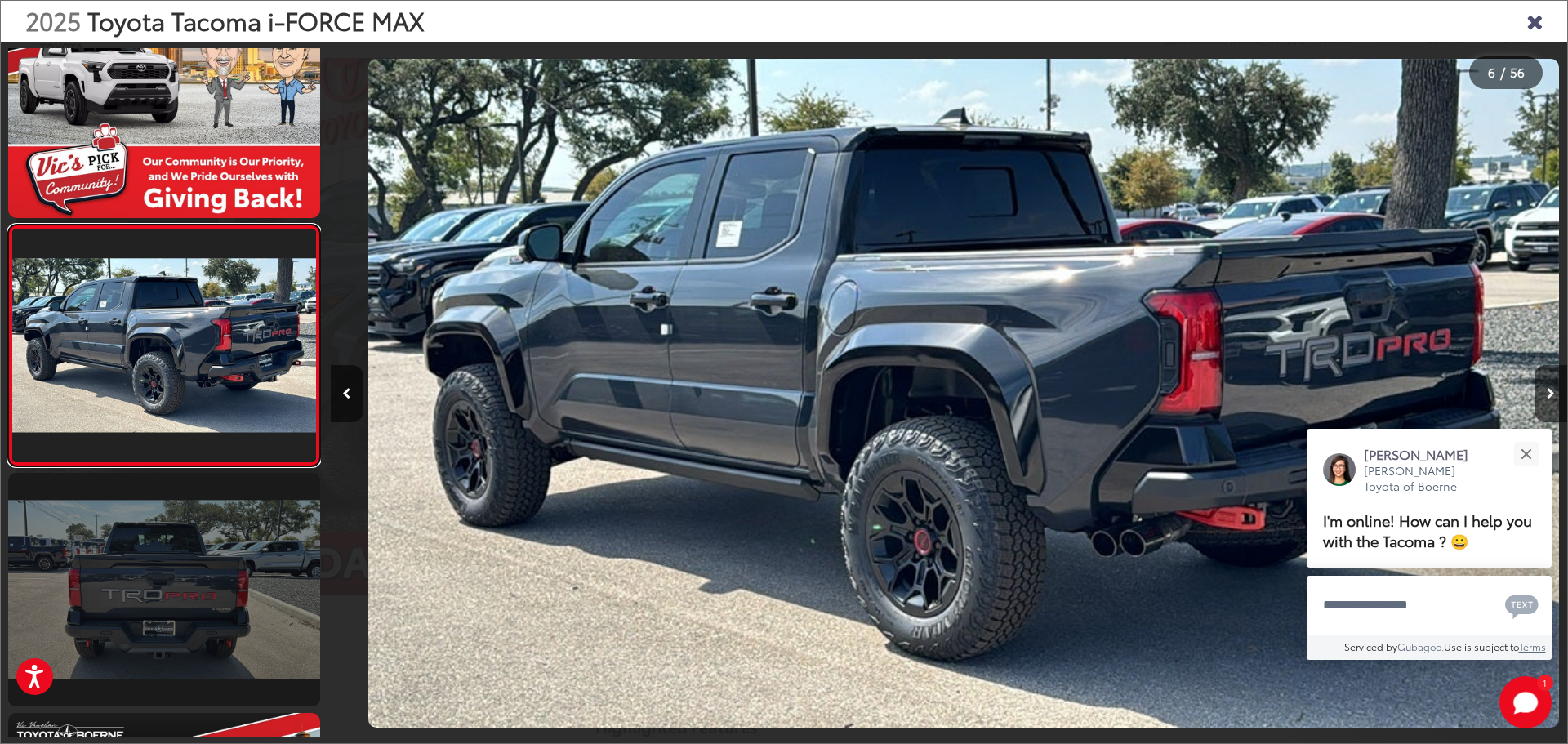
scroll to position [0, 6183]
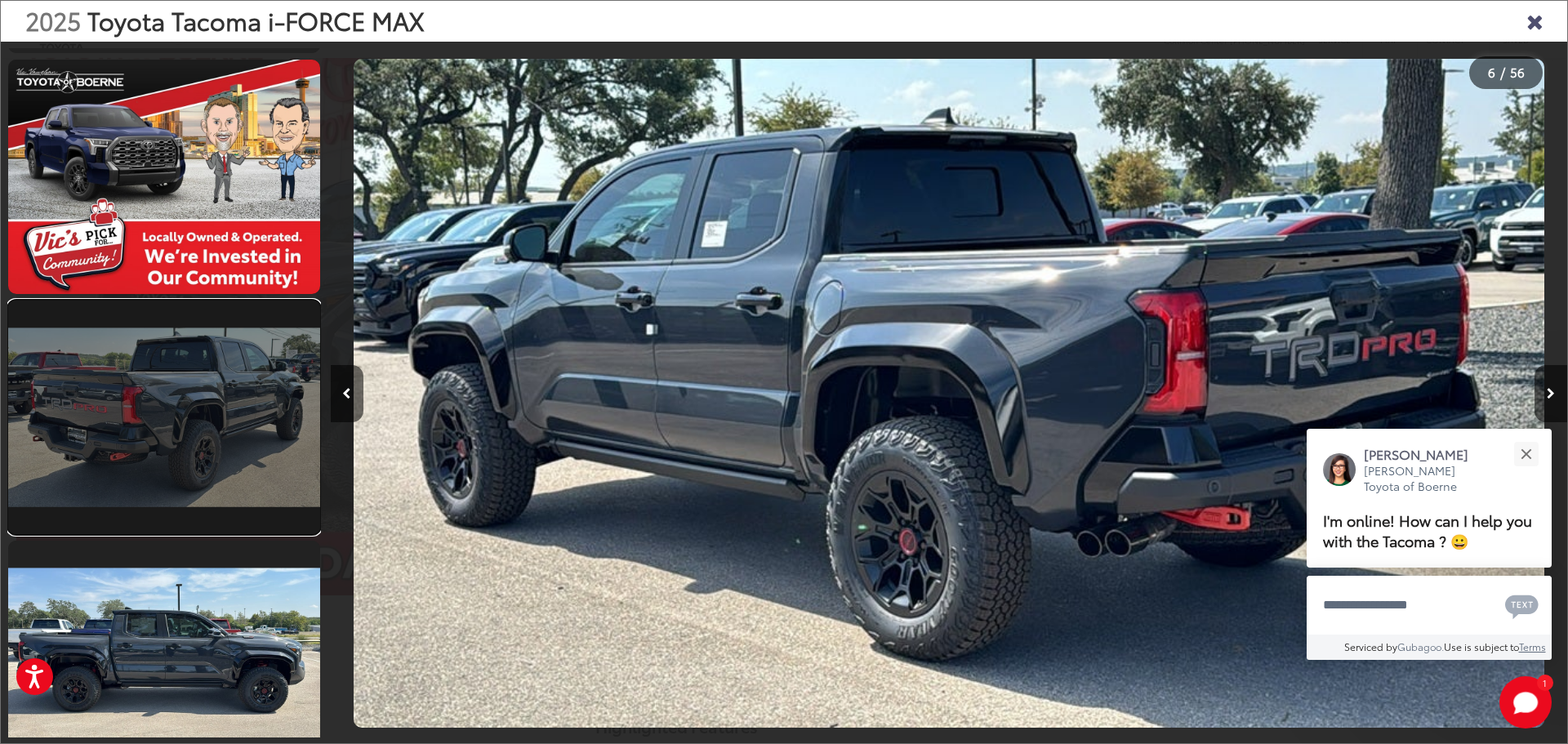
click at [267, 486] on link at bounding box center [164, 417] width 312 height 234
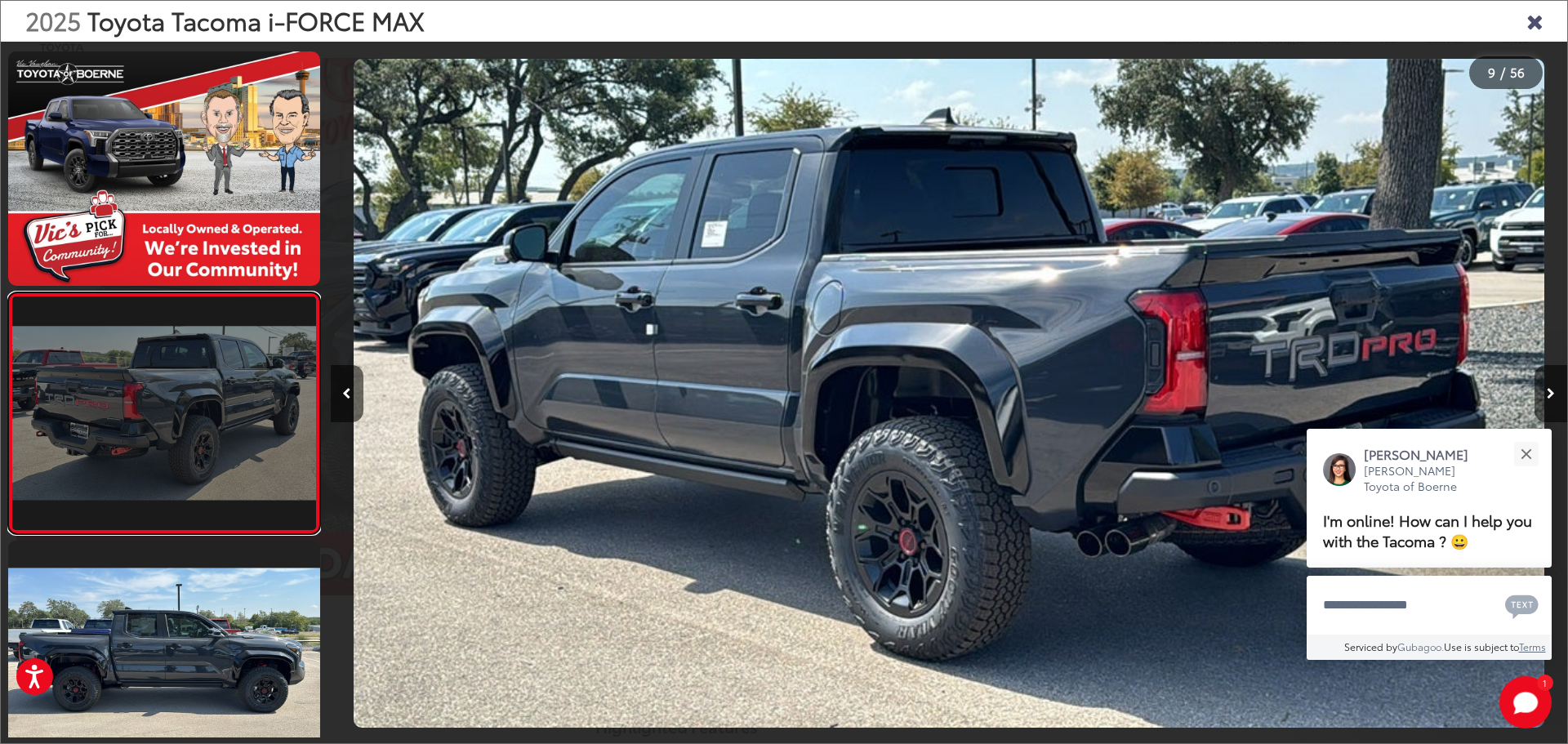
scroll to position [1747, 0]
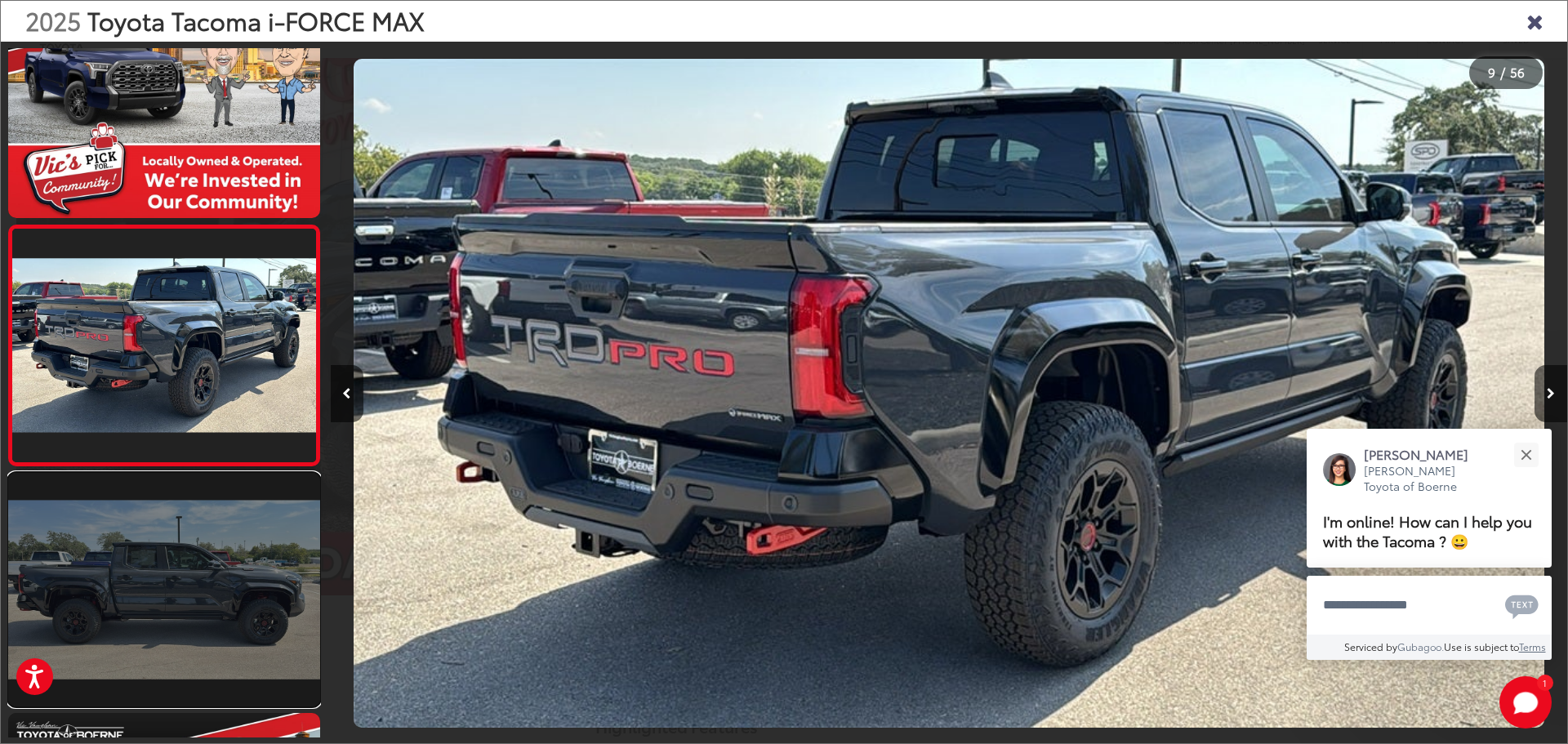
click at [254, 558] on link at bounding box center [164, 590] width 312 height 234
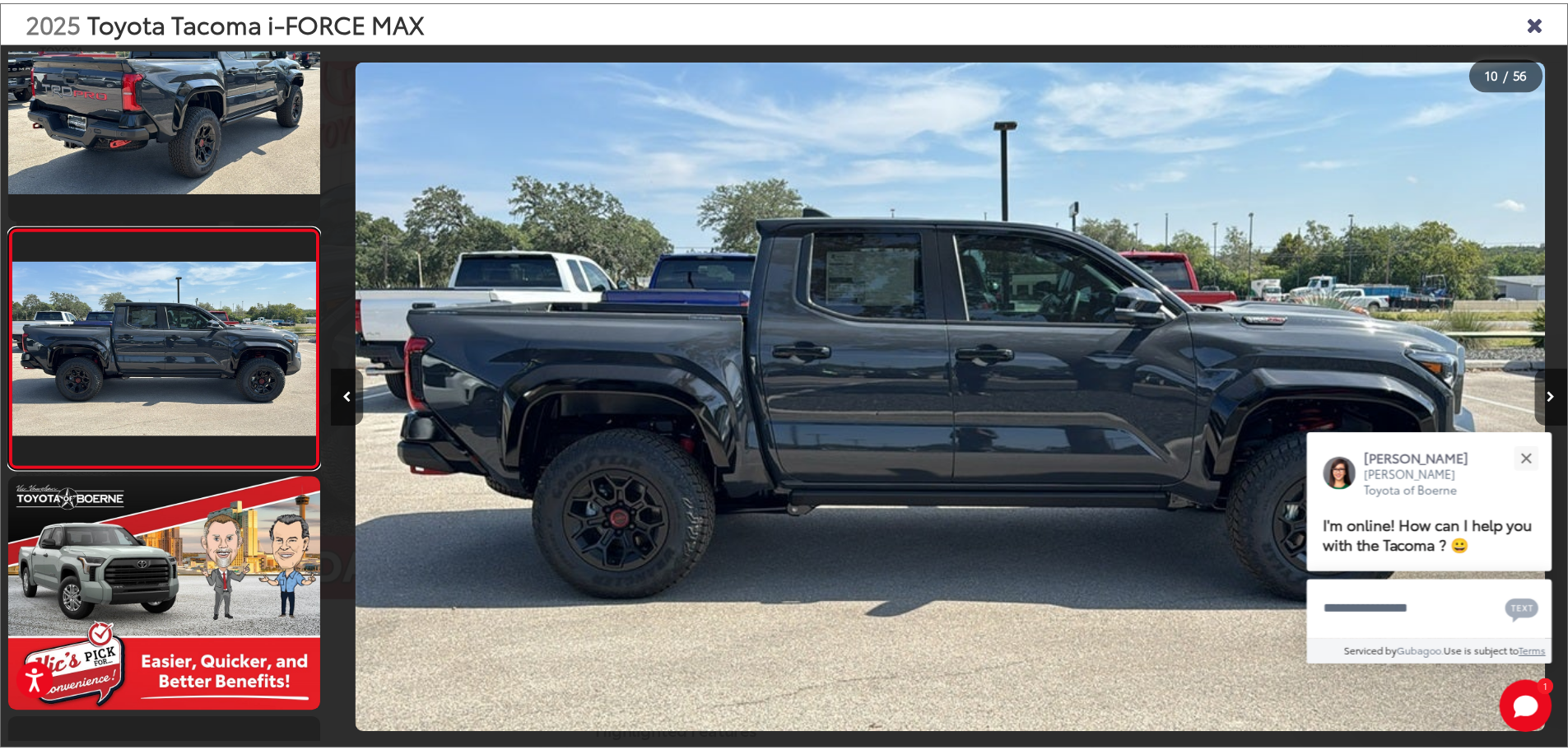
scroll to position [0, 11219]
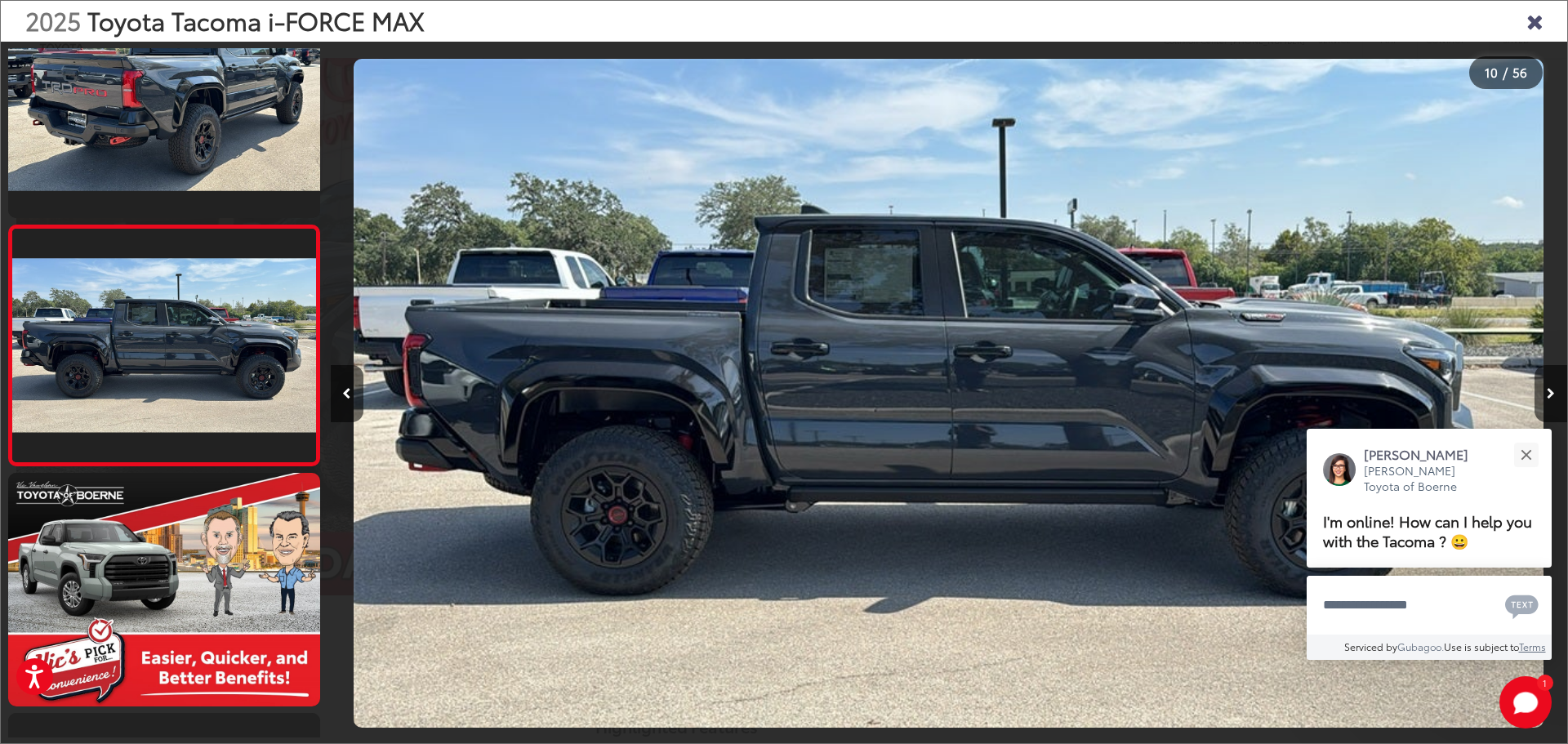
click at [1529, 16] on icon "Close gallery" at bounding box center [1534, 21] width 16 height 22
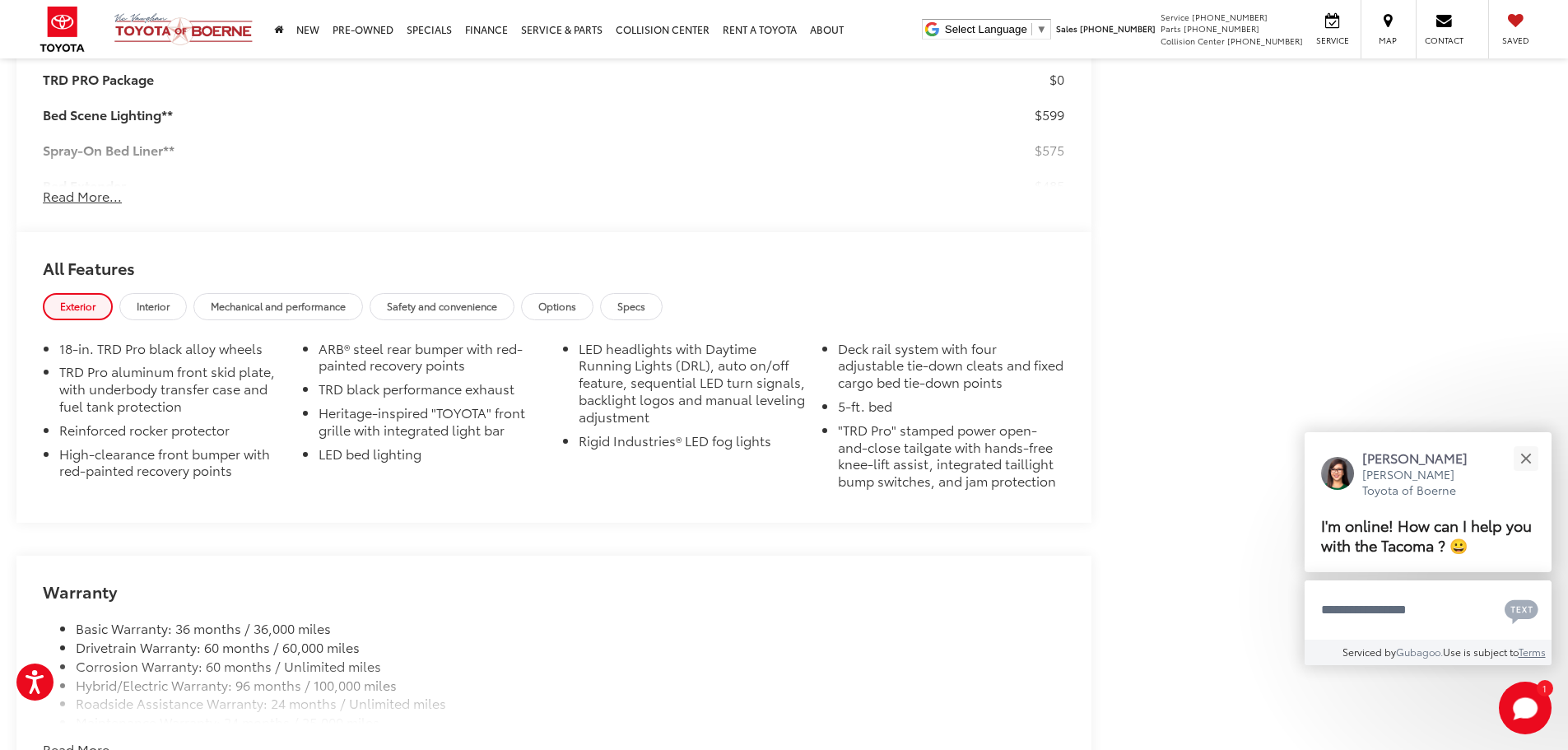
scroll to position [1647, 0]
